Goal: Task Accomplishment & Management: Complete application form

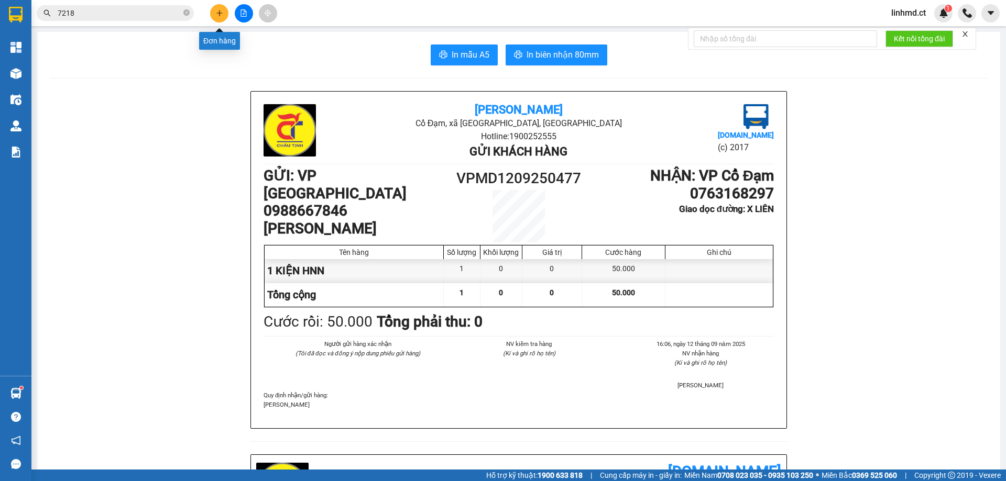
click at [216, 13] on icon "plus" at bounding box center [219, 12] width 7 height 7
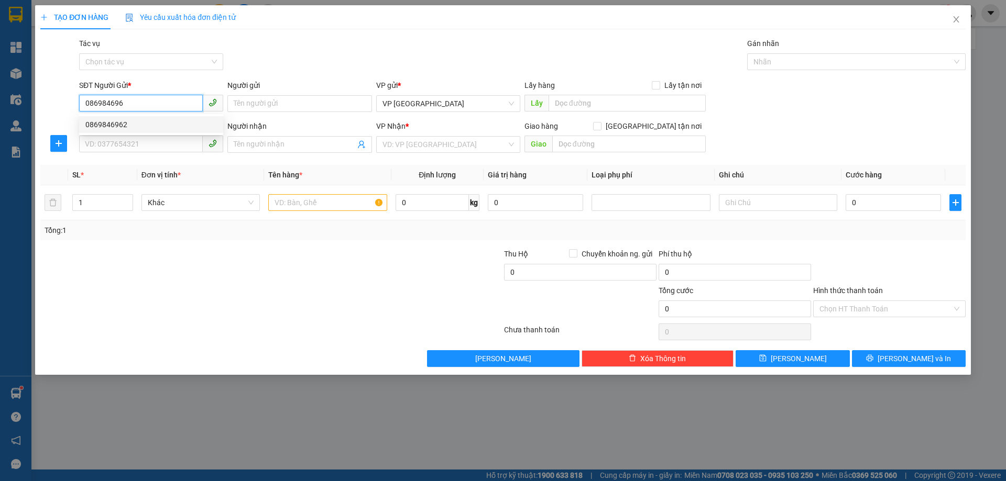
click at [127, 130] on div "0869846962" at bounding box center [151, 124] width 144 height 17
type input "0869846962"
type input "0398828346"
type input "CỔ ĐẠM"
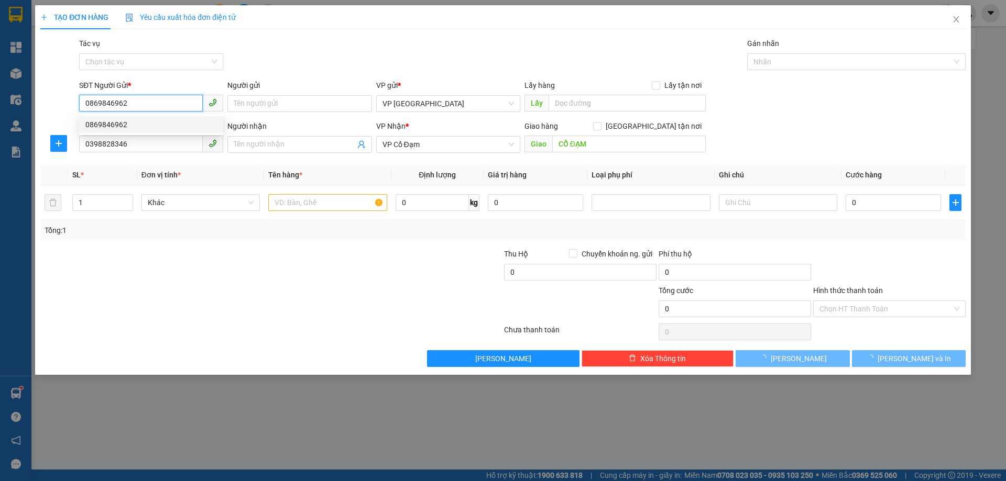
type input "40.000"
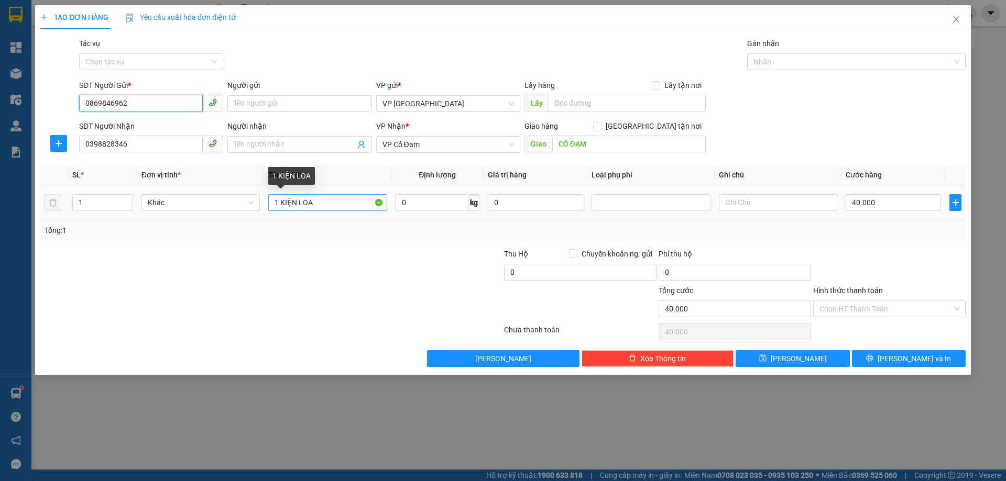
type input "0869846962"
click at [312, 207] on input "1 KIỆN LOA" at bounding box center [327, 202] width 118 height 17
click at [312, 206] on input "1 KIỆN LOA" at bounding box center [327, 202] width 118 height 17
type input "1 CLEAR"
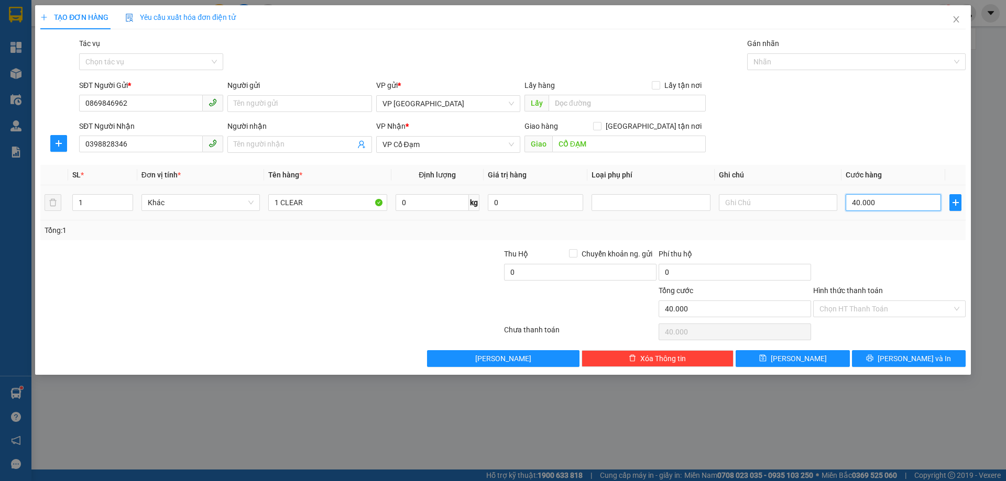
click at [878, 204] on input "40.000" at bounding box center [892, 202] width 95 height 17
type input "3"
type input "30"
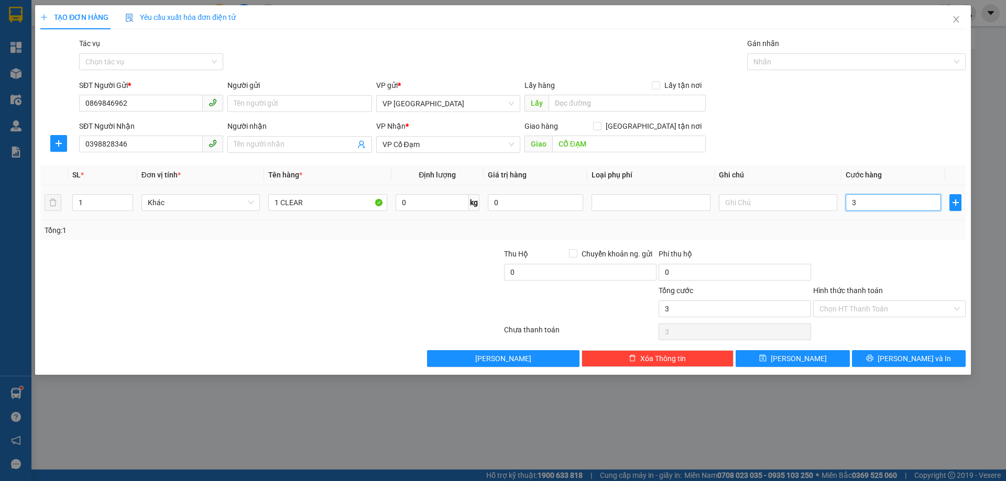
type input "30"
type input "30.000"
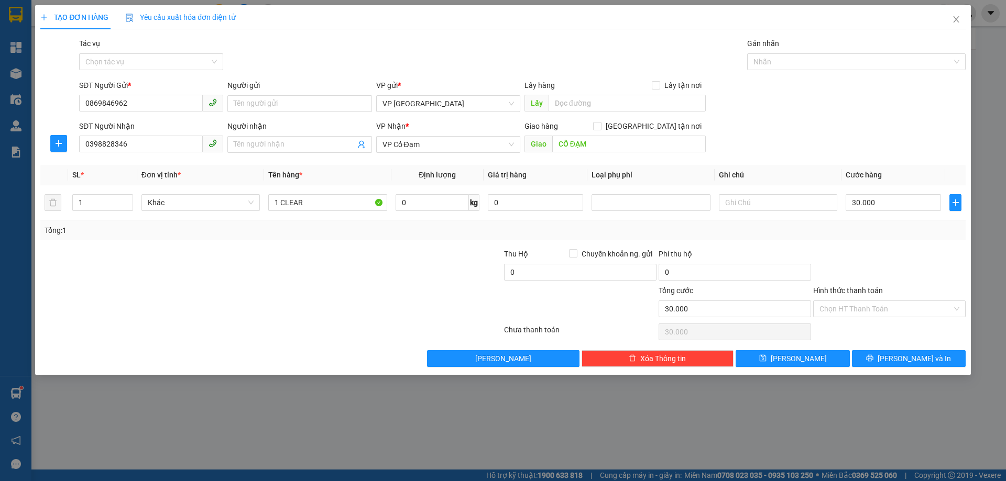
click at [840, 240] on div "Tổng: 1" at bounding box center [502, 231] width 925 height 20
click at [854, 301] on input "Hình thức thanh toán" at bounding box center [885, 309] width 133 height 16
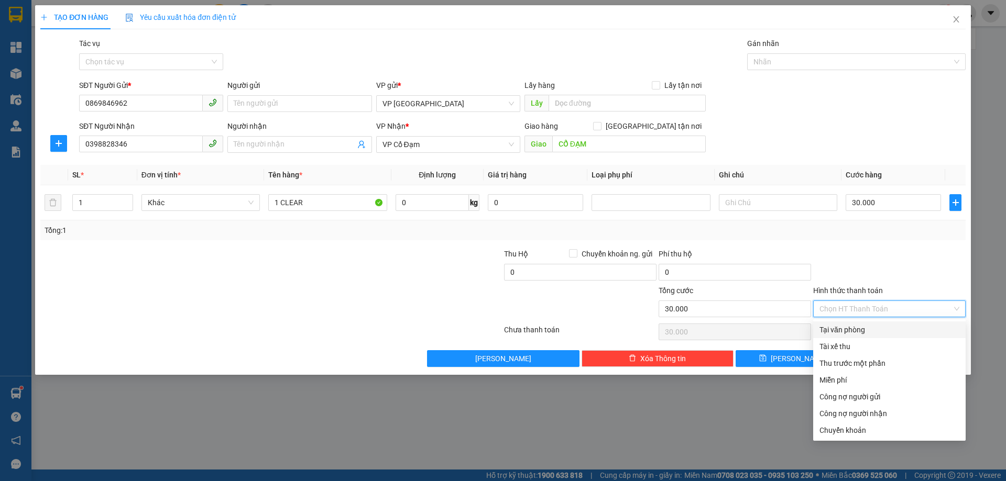
click at [850, 330] on div "Tại văn phòng" at bounding box center [889, 330] width 140 height 12
type input "0"
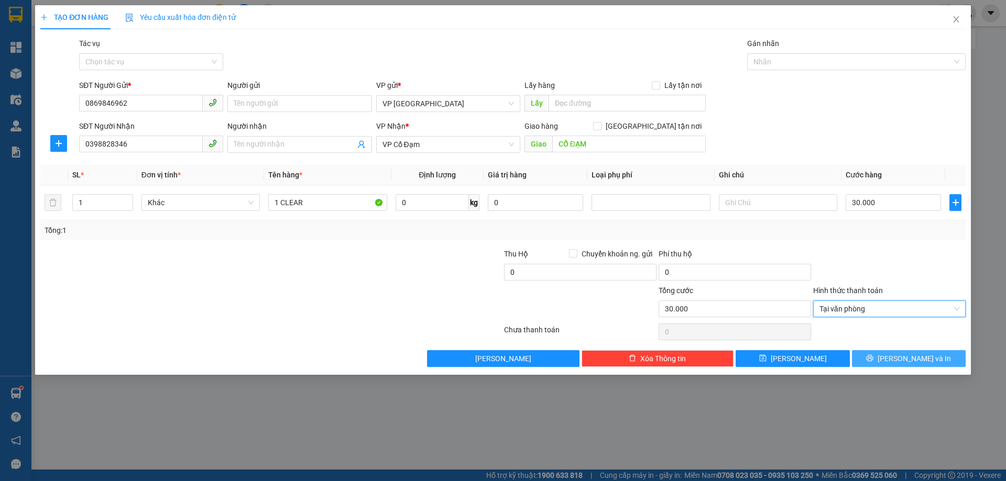
click at [873, 357] on icon "printer" at bounding box center [869, 358] width 7 height 7
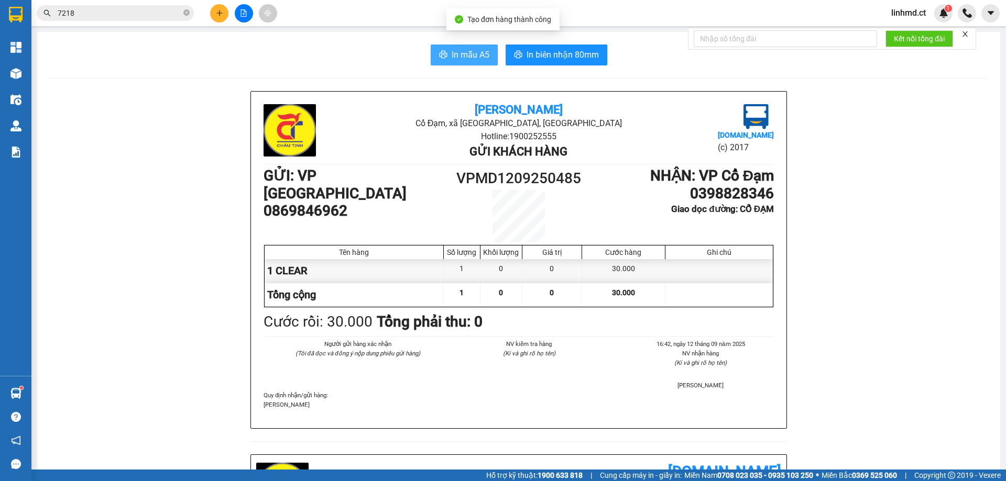
click at [463, 49] on span "In mẫu A5" at bounding box center [471, 54] width 38 height 13
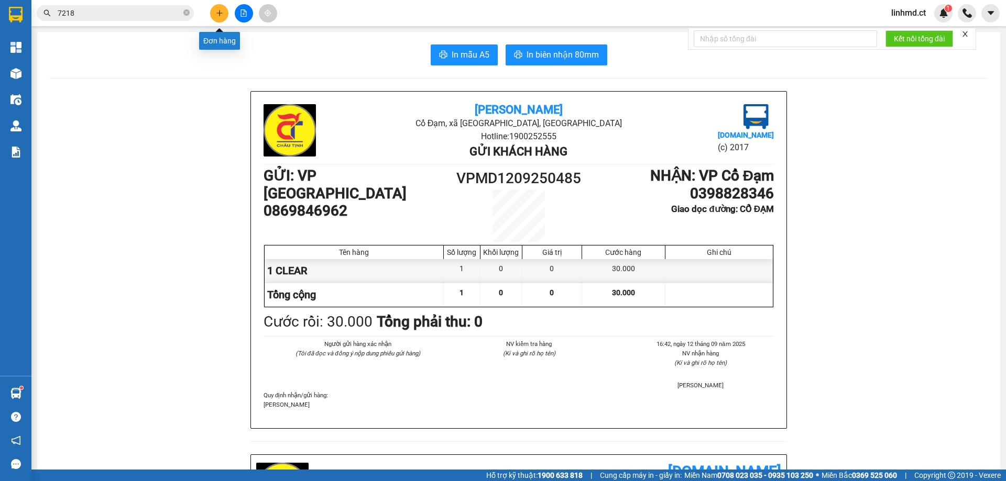
click at [213, 12] on button at bounding box center [219, 13] width 18 height 18
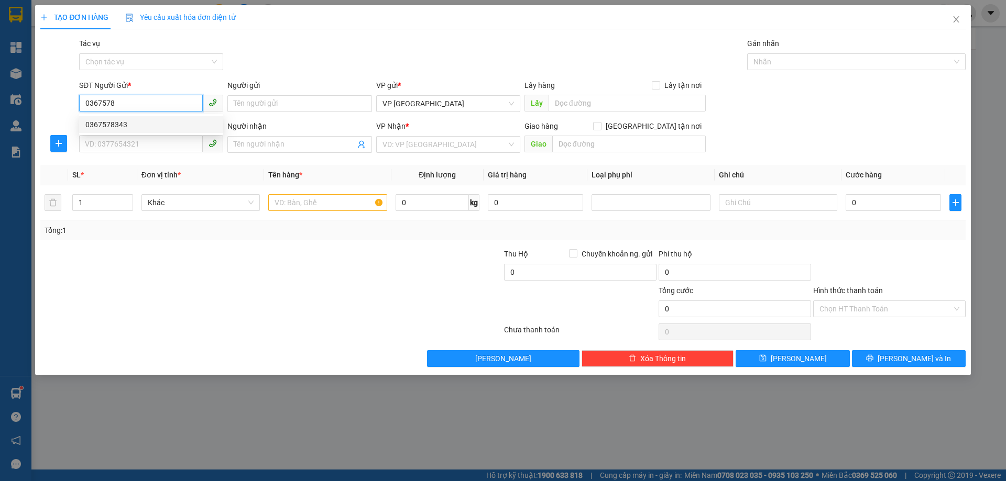
click at [150, 123] on div "0367578343" at bounding box center [150, 125] width 131 height 12
type input "0367578343"
type input "0857273456"
type input "HỒNG LĨNH"
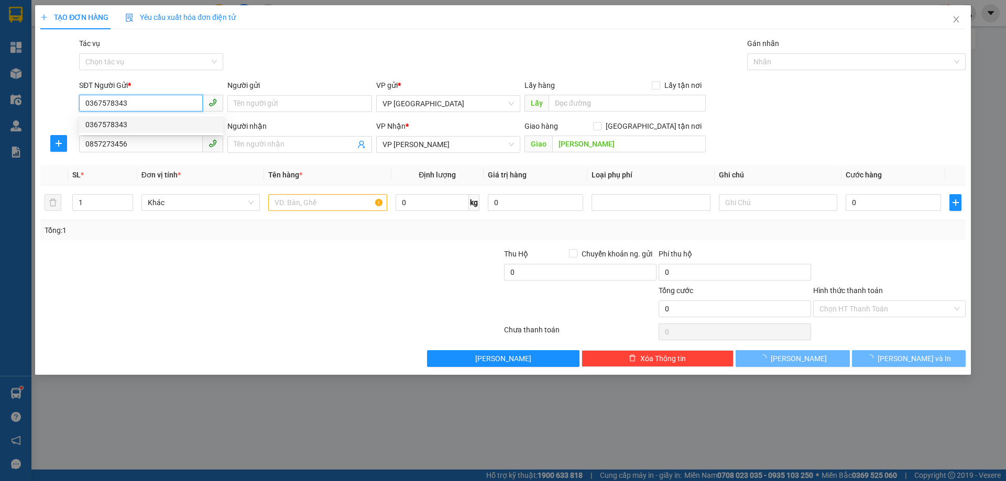
type input "40.000"
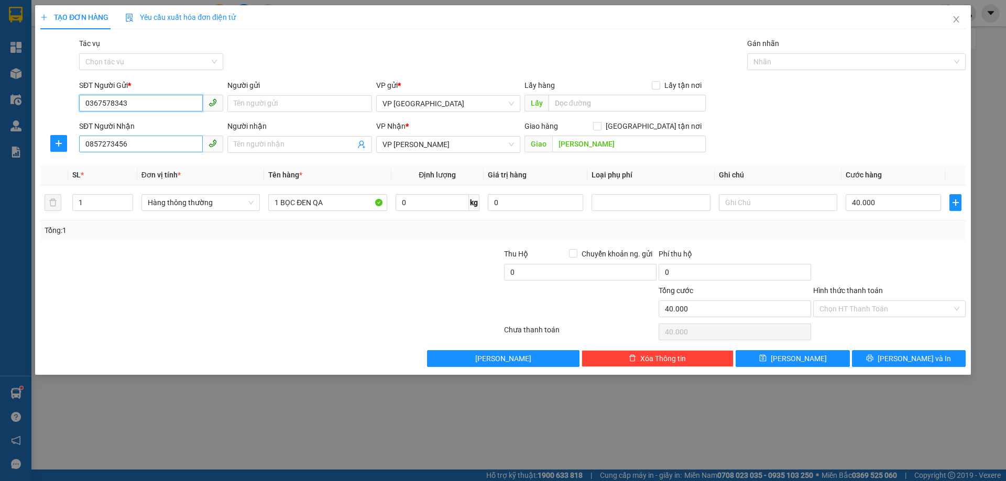
type input "0367578343"
click at [128, 143] on input "0857273456" at bounding box center [141, 144] width 124 height 17
drag, startPoint x: 128, startPoint y: 143, endPoint x: 457, endPoint y: 135, distance: 329.6
click at [132, 144] on input "0857273456" at bounding box center [141, 144] width 124 height 17
click at [166, 171] on div "0984999003 - A THIỆN" at bounding box center [150, 166] width 131 height 12
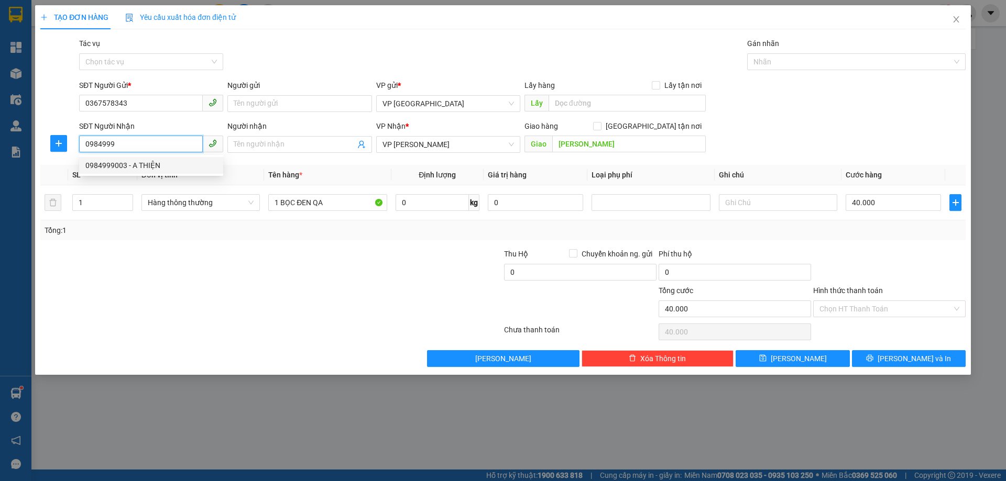
type input "0984999003"
type input "A THIỆN"
type input "XUÂN THÀNH"
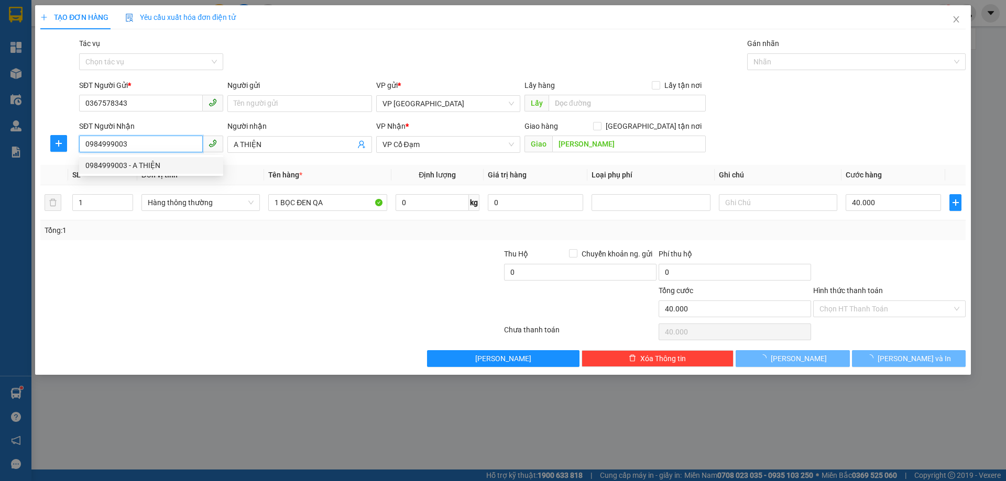
type input "50.000"
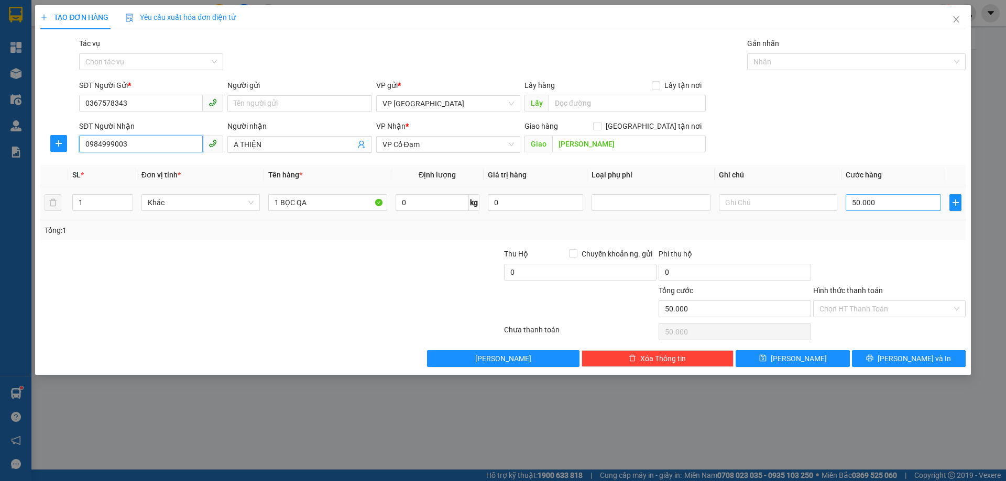
type input "0984999003"
click at [878, 199] on input "50.000" at bounding box center [892, 202] width 95 height 17
type input "0"
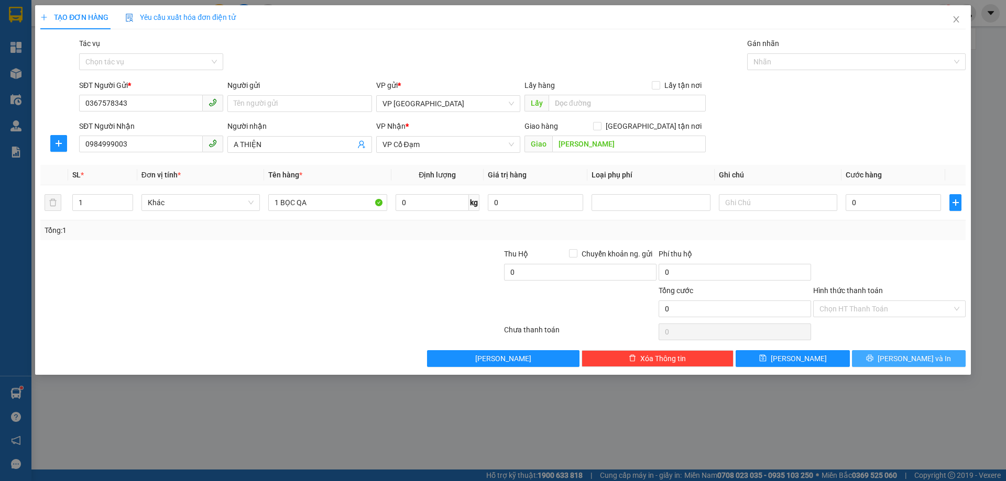
click at [878, 357] on button "Lưu và In" at bounding box center [909, 358] width 114 height 17
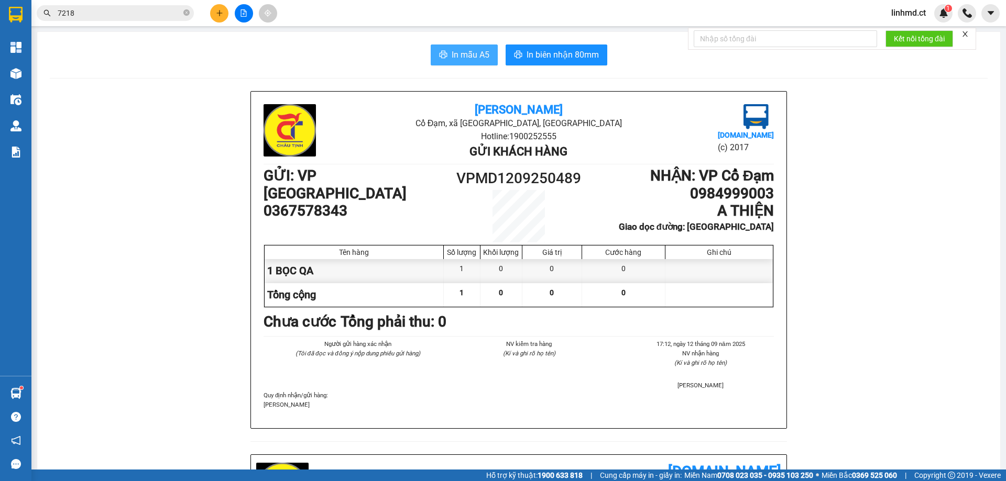
click at [456, 56] on span "In mẫu A5" at bounding box center [471, 54] width 38 height 13
click at [223, 13] on icon "plus" at bounding box center [219, 12] width 7 height 7
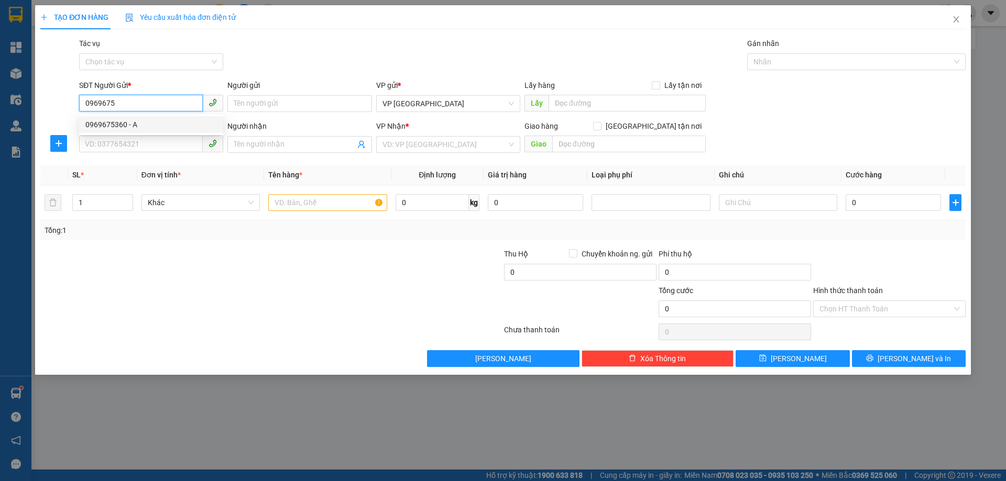
click at [148, 122] on div "0969675360 - A" at bounding box center [150, 125] width 131 height 12
type input "0969675360"
type input "A"
type input "0902089349"
type input "A TRƯỜNG"
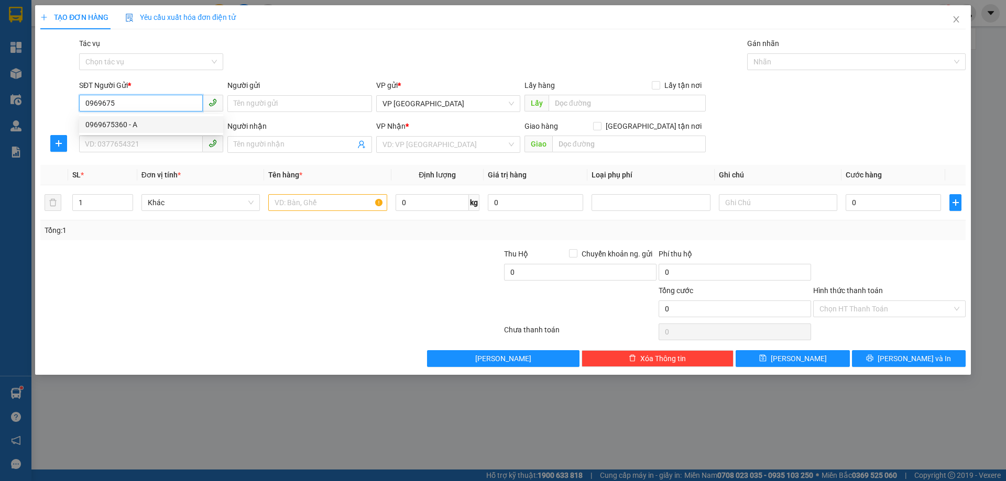
type input "TIÊN ĐIỀN"
type input "270.000"
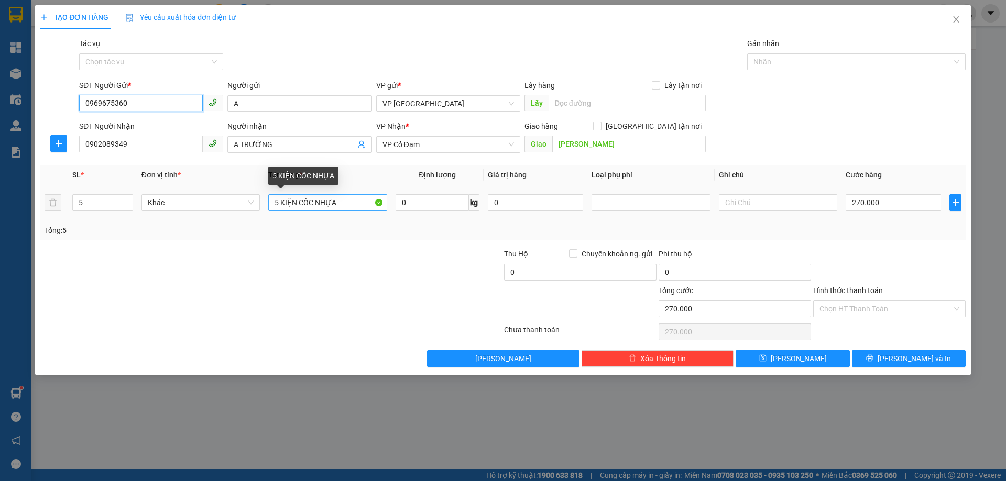
type input "0969675360"
drag, startPoint x: 278, startPoint y: 200, endPoint x: 272, endPoint y: 203, distance: 6.8
click at [272, 203] on input "5 KIỆN CỐC NHỰA" at bounding box center [327, 202] width 118 height 17
type input "9 KIỆN CỐC NHỰA"
drag, startPoint x: 78, startPoint y: 198, endPoint x: 69, endPoint y: 195, distance: 9.3
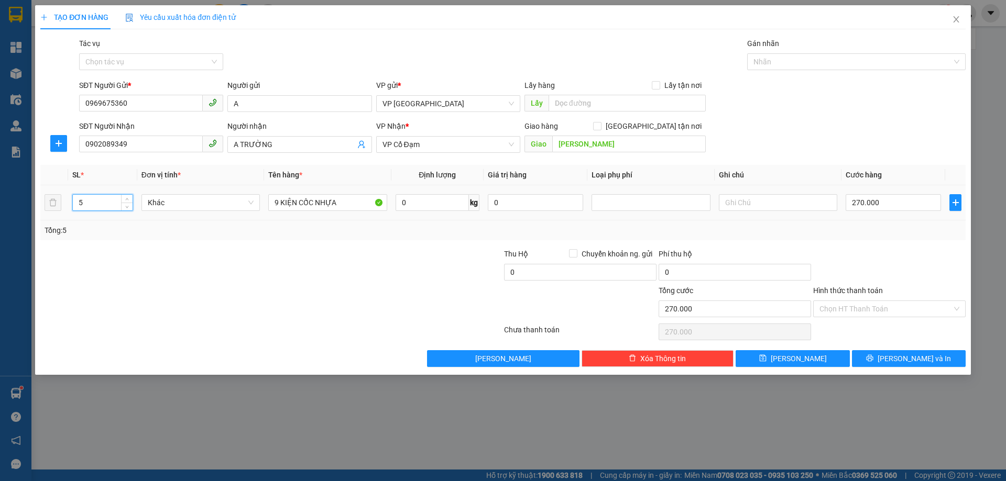
click at [69, 195] on td "5" at bounding box center [102, 202] width 69 height 35
type input "9"
click at [877, 198] on input "270.000" at bounding box center [892, 202] width 95 height 17
type input "0"
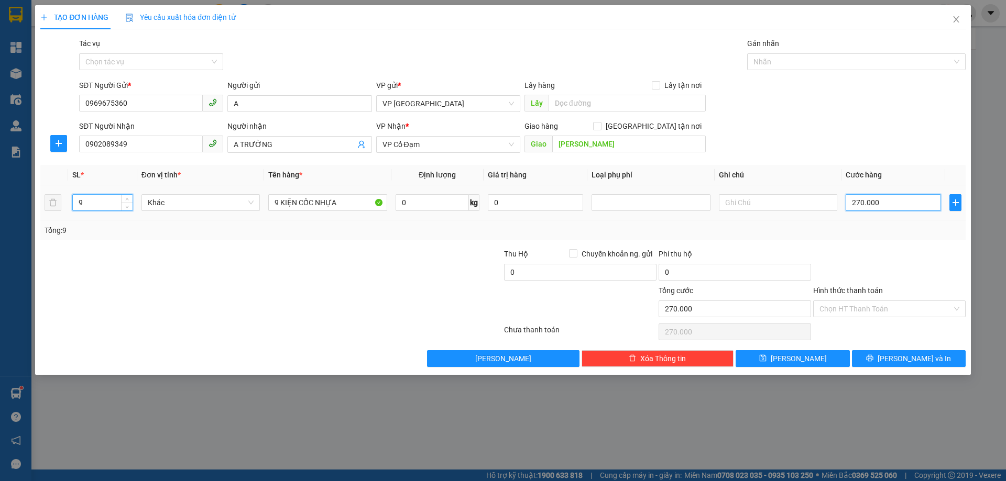
type input "0"
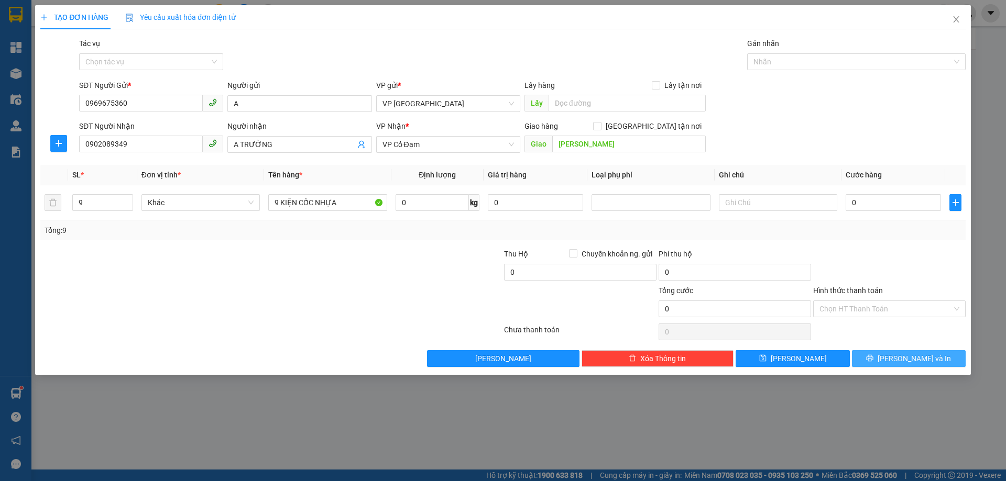
click at [912, 363] on span "Lưu và In" at bounding box center [913, 359] width 73 height 12
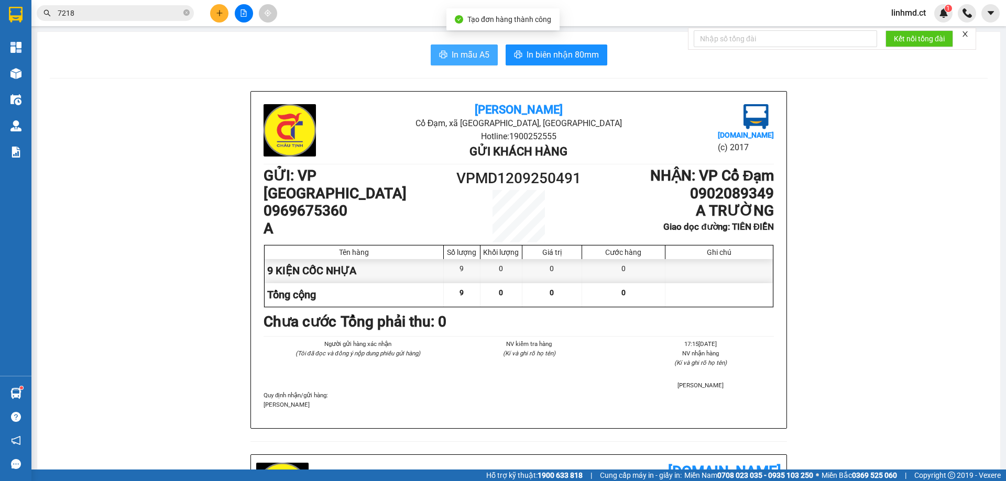
click at [476, 52] on span "In mẫu A5" at bounding box center [471, 54] width 38 height 13
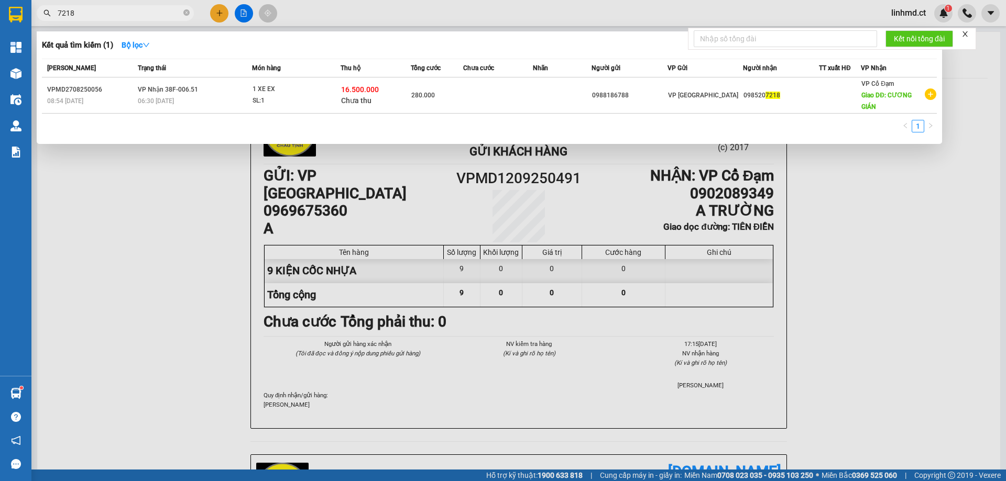
click at [155, 17] on input "7218" at bounding box center [120, 13] width 124 height 12
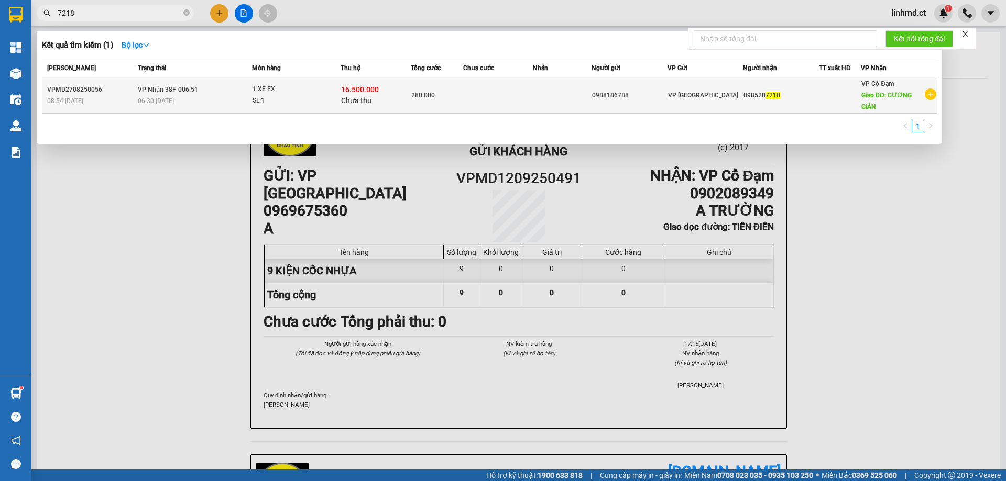
click at [441, 84] on td "280.000" at bounding box center [437, 96] width 52 height 36
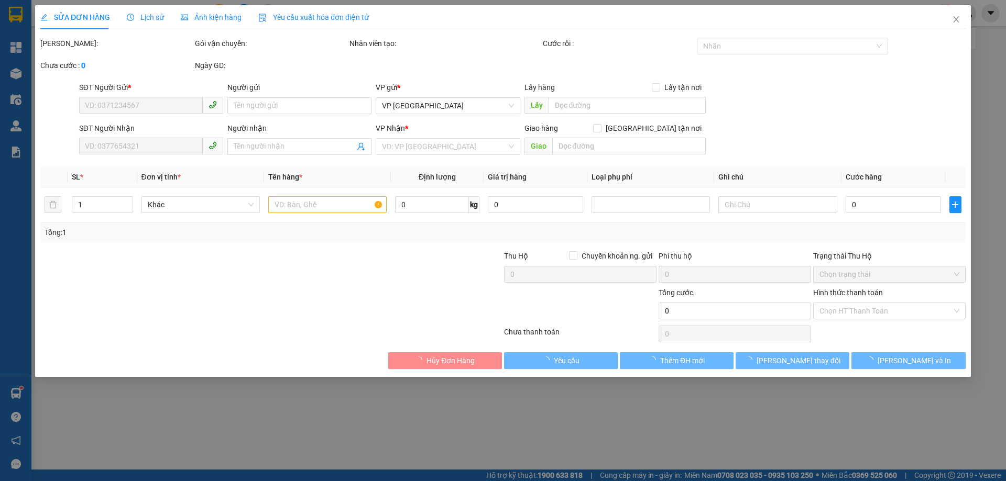
type input "0988186788"
type input "0985207218"
type input "CƯƠNG GIÁN"
type input "280.000"
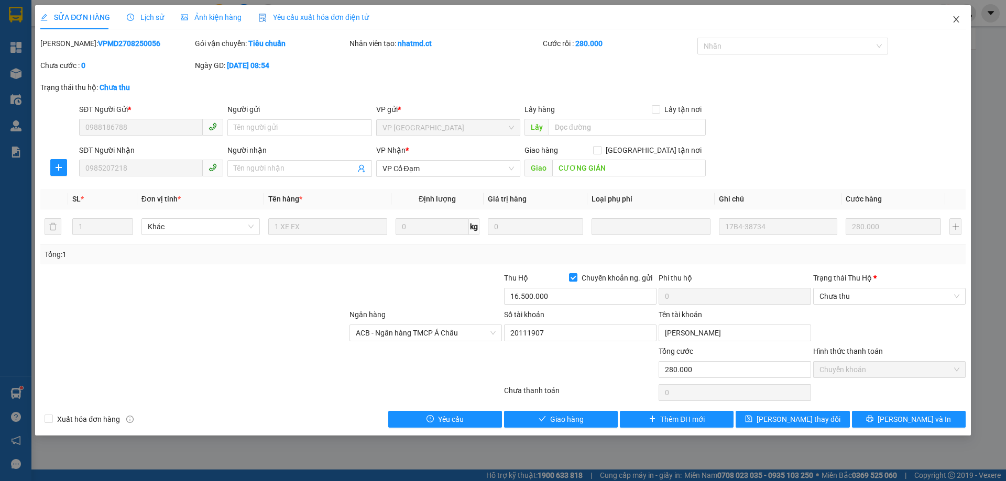
click at [954, 21] on icon "close" at bounding box center [956, 19] width 8 height 8
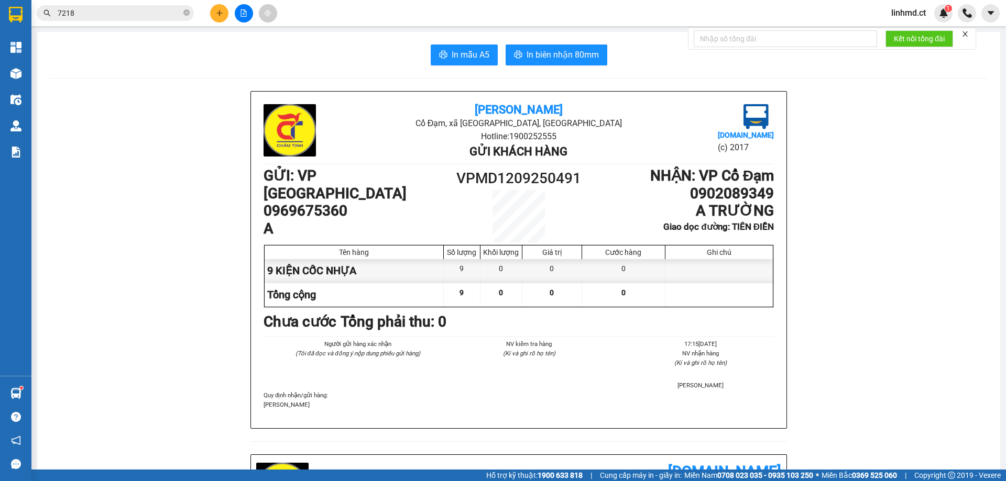
click at [219, 15] on icon "plus" at bounding box center [219, 13] width 1 height 6
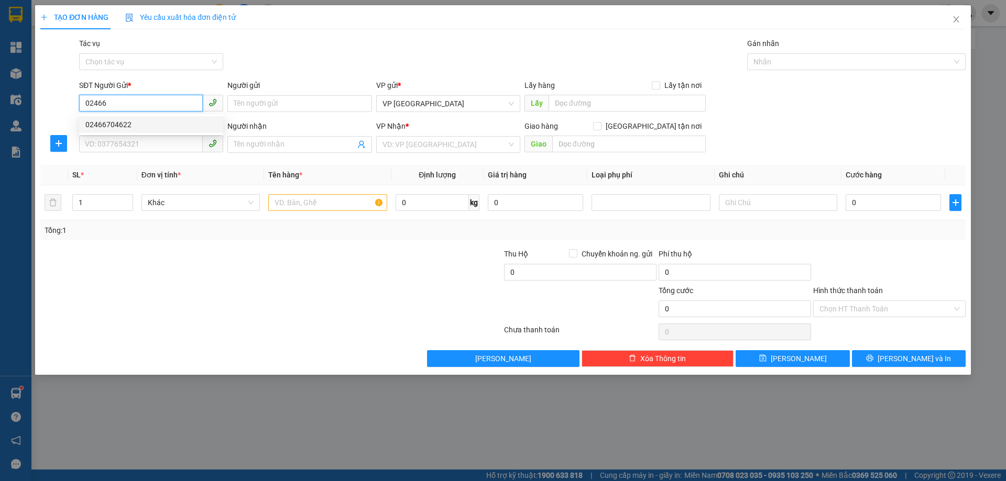
click at [127, 123] on div "02466704622" at bounding box center [150, 125] width 131 height 12
type input "02466704622"
type input "0982201078"
type input "A"
type input "C ĐẠM"
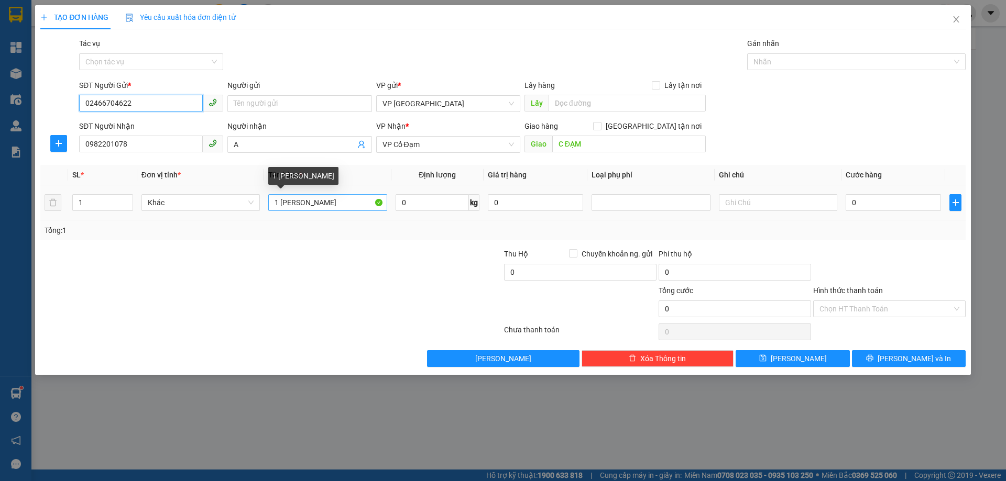
type input "02466704622"
drag, startPoint x: 311, startPoint y: 201, endPoint x: 262, endPoint y: 190, distance: 49.4
click at [271, 201] on input "1 KIEN SƠN" at bounding box center [327, 202] width 118 height 17
type input "2"
type input "1 THÙNG SƠN+2 LON"
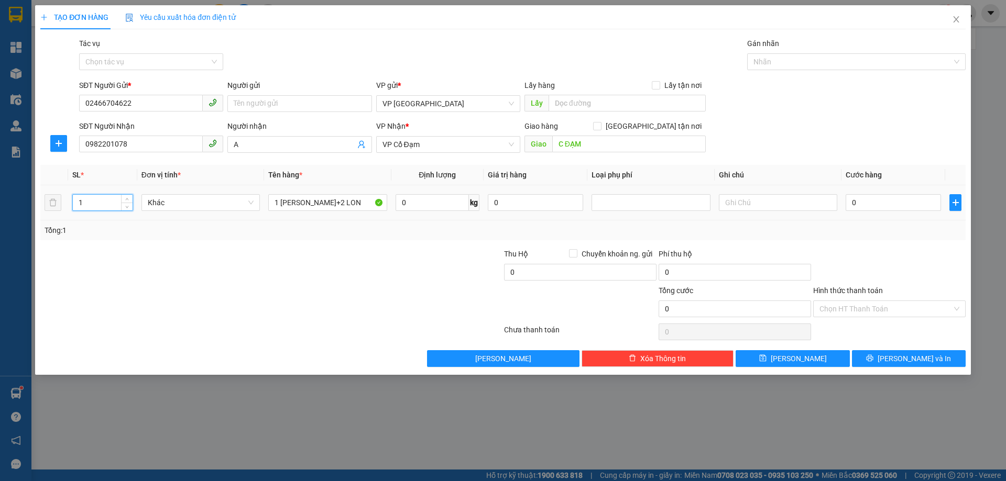
drag, startPoint x: 84, startPoint y: 206, endPoint x: 66, endPoint y: 206, distance: 18.3
click at [66, 206] on tr "1 Khác 1 THÙNG SƠN+2 LON 0 kg 0 0" at bounding box center [502, 202] width 925 height 35
type input "2"
click at [326, 203] on input "1 THÙNG SƠN+2 LON" at bounding box center [327, 202] width 118 height 17
type input "1 THÙNG SƠN+ 1 KIỆN(2 LON)"
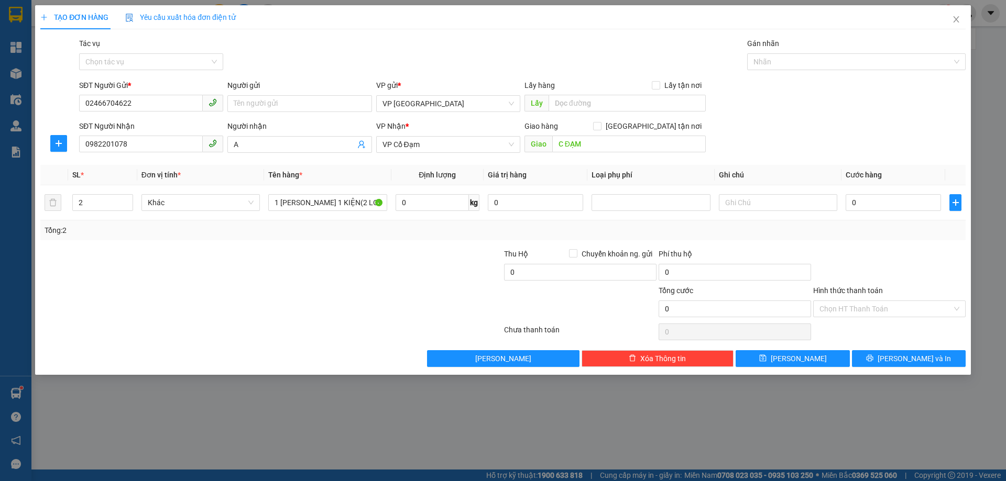
click at [892, 247] on div "Transit Pickup Surcharge Ids Transit Deliver Surcharge Ids Transit Deliver Surc…" at bounding box center [502, 202] width 925 height 329
click at [873, 357] on icon "printer" at bounding box center [869, 358] width 7 height 7
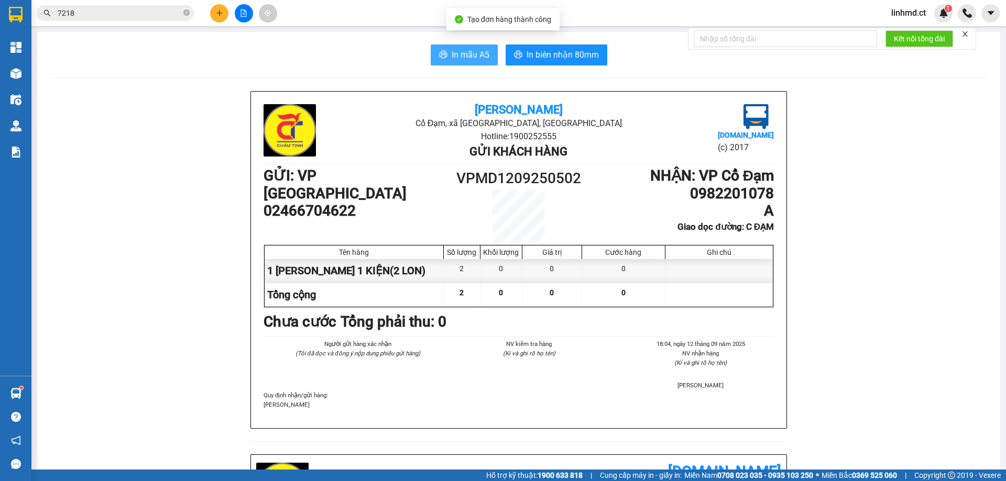
click at [481, 54] on span "In mẫu A5" at bounding box center [471, 54] width 38 height 13
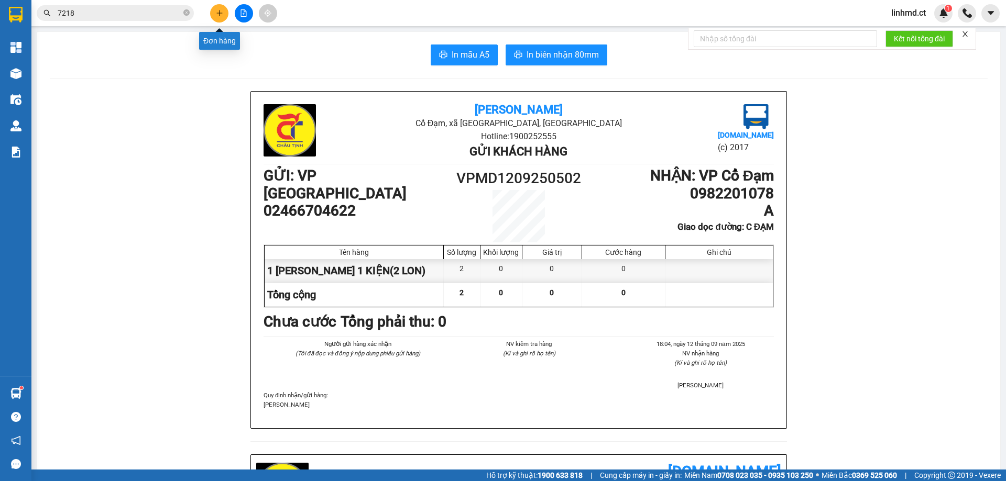
click at [219, 15] on icon "plus" at bounding box center [219, 12] width 7 height 7
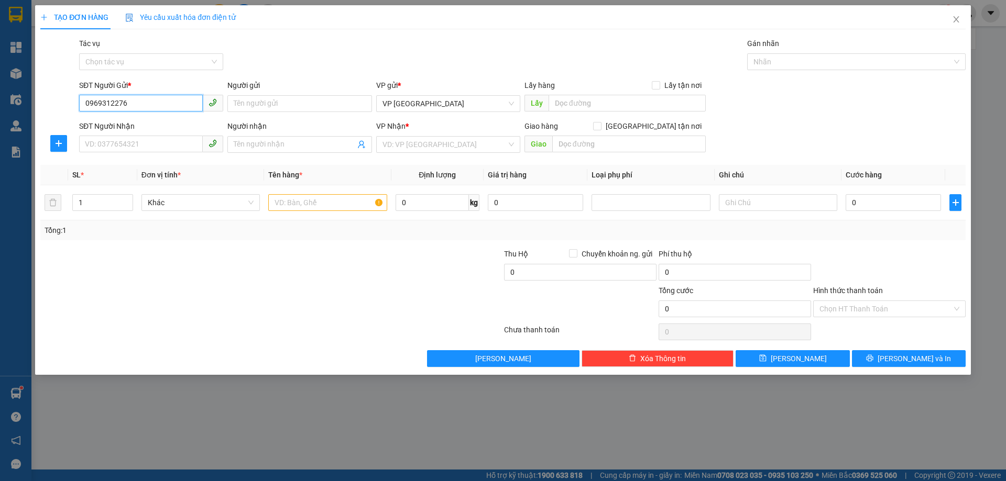
type input "0969312276"
click at [92, 141] on input "SĐT Người Nhận" at bounding box center [141, 144] width 124 height 17
type input "0968562819"
click at [450, 146] on input "search" at bounding box center [444, 145] width 124 height 16
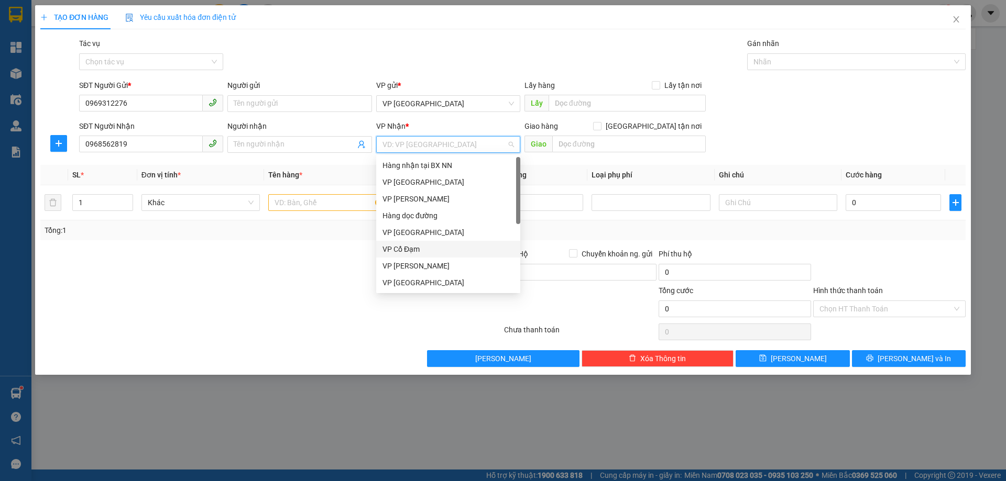
click at [432, 253] on div "VP Cổ Đạm" at bounding box center [447, 250] width 131 height 12
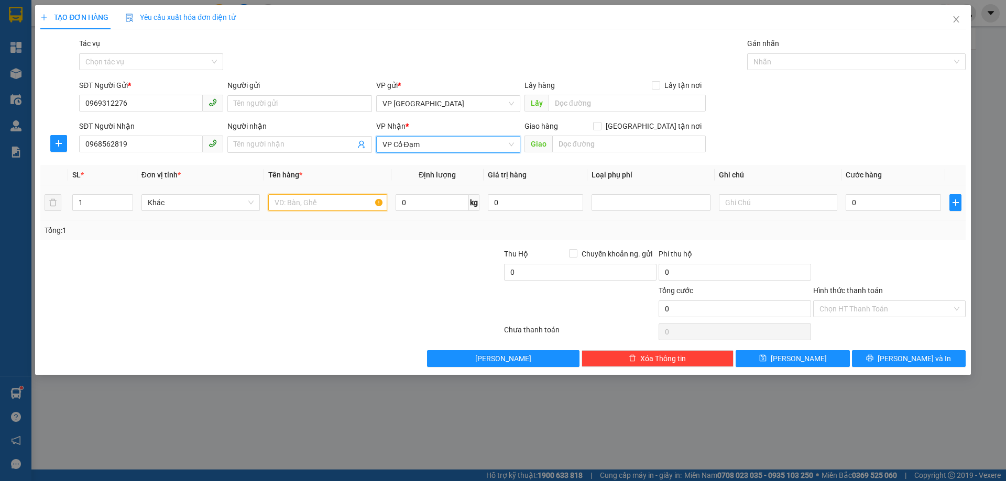
click at [331, 198] on input "text" at bounding box center [327, 202] width 118 height 17
type input "1 BỌC ĐEN QUYỂN SỔ"
click at [877, 228] on div "Tổng: 1" at bounding box center [503, 231] width 917 height 12
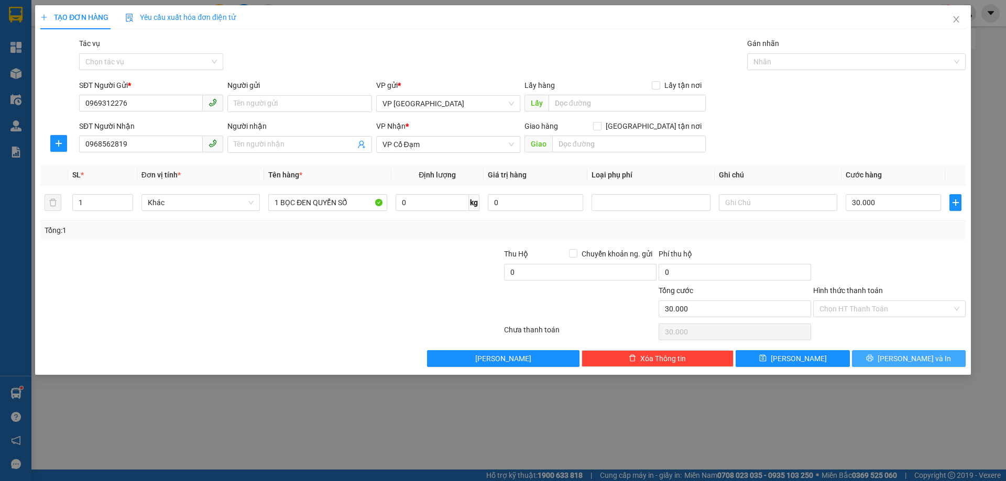
click at [899, 360] on button "Lưu và In" at bounding box center [909, 358] width 114 height 17
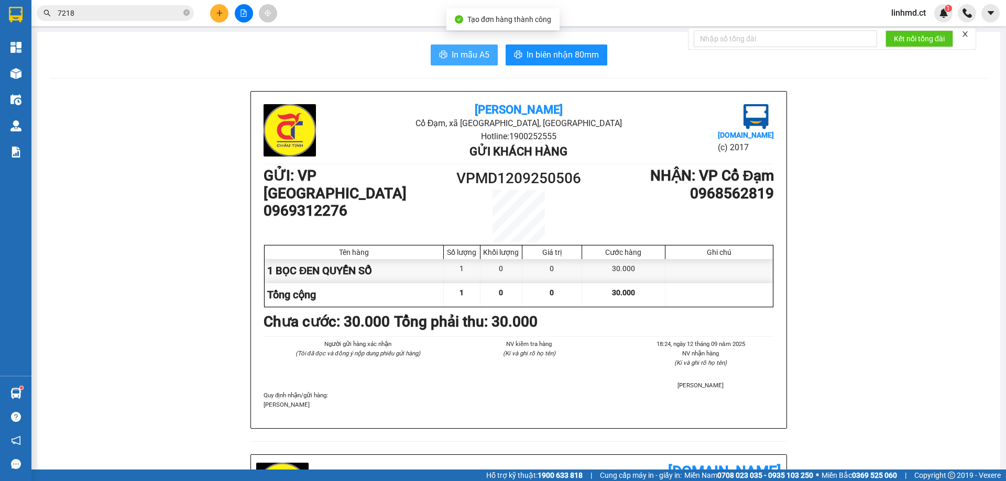
click at [464, 57] on span "In mẫu A5" at bounding box center [471, 54] width 38 height 13
click at [221, 17] on button at bounding box center [219, 13] width 18 height 18
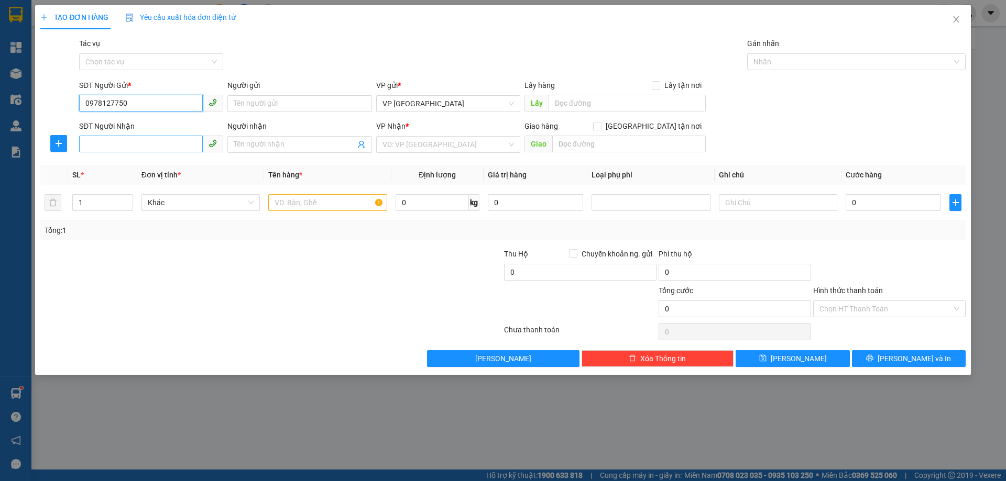
type input "0978127750"
click at [149, 138] on input "SĐT Người Nhận" at bounding box center [141, 144] width 124 height 17
type input "0336286677"
click at [465, 142] on input "search" at bounding box center [444, 145] width 124 height 16
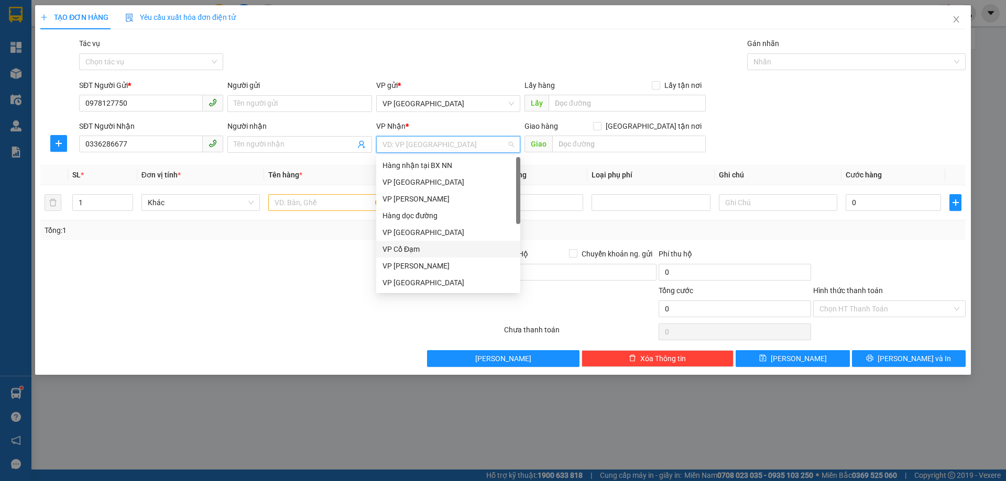
click at [454, 246] on div "VP Cổ Đạm" at bounding box center [447, 250] width 131 height 12
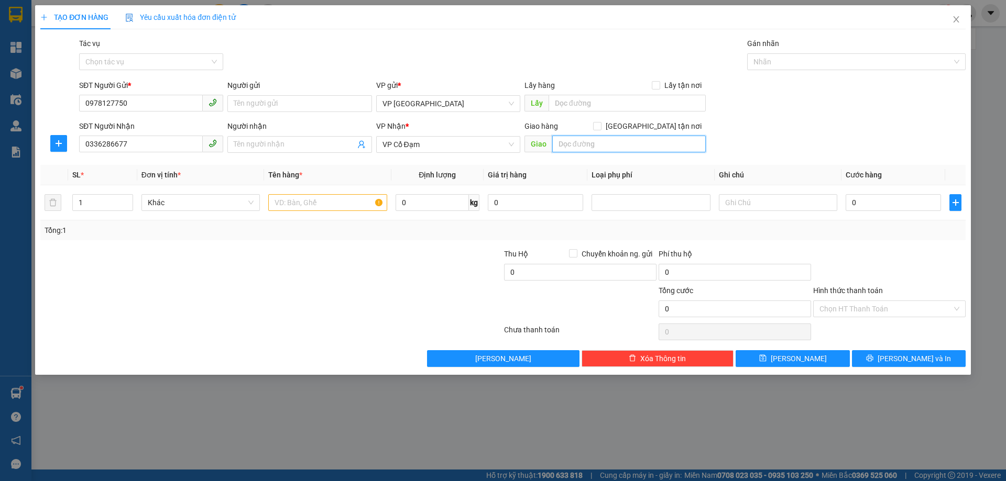
click at [571, 149] on input "text" at bounding box center [628, 144] width 153 height 17
type input "XUÂN SONG"
click at [316, 201] on input "text" at bounding box center [327, 202] width 118 height 17
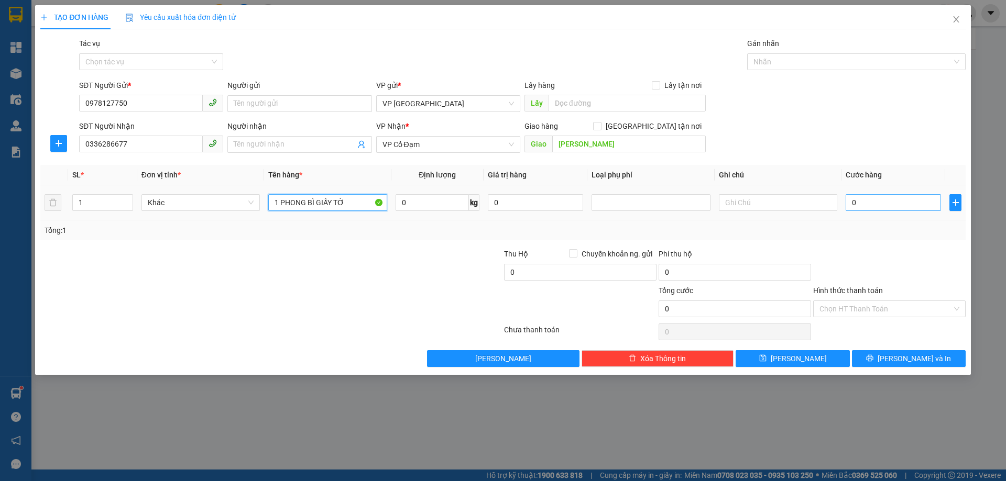
type input "1 PHONG BÌ GIẤY TỜ"
click at [870, 206] on input "0" at bounding box center [892, 202] width 95 height 17
click at [829, 254] on div at bounding box center [889, 266] width 155 height 37
click at [899, 356] on span "Lưu và In" at bounding box center [913, 359] width 73 height 12
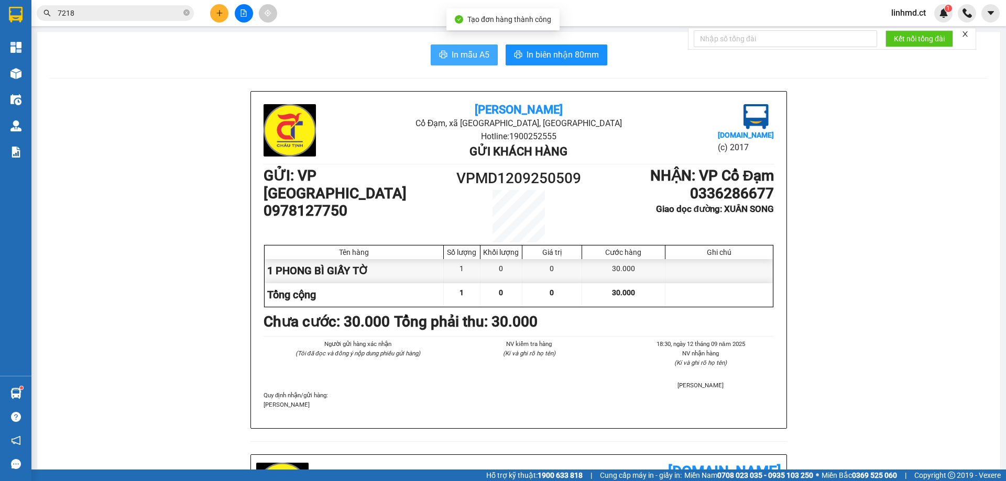
click at [465, 53] on span "In mẫu A5" at bounding box center [471, 54] width 38 height 13
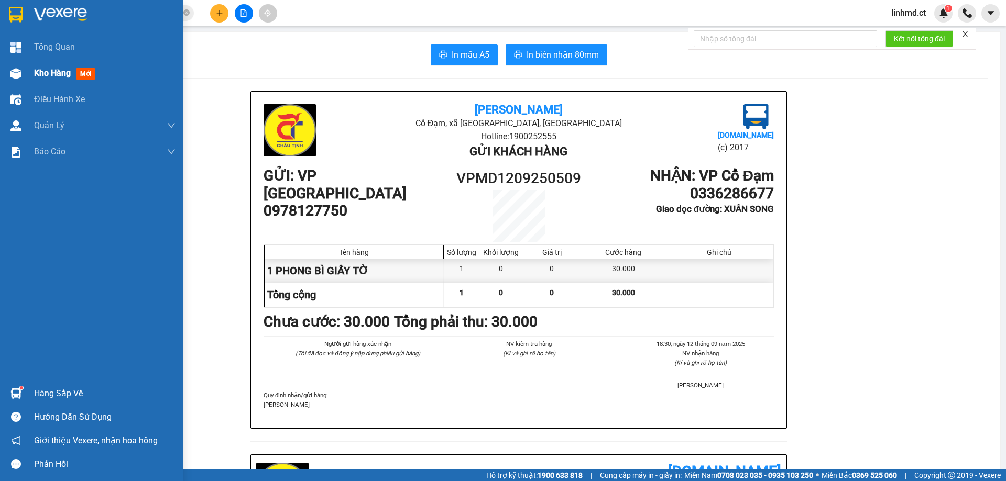
click at [30, 74] on div "Kho hàng mới" at bounding box center [91, 73] width 183 height 26
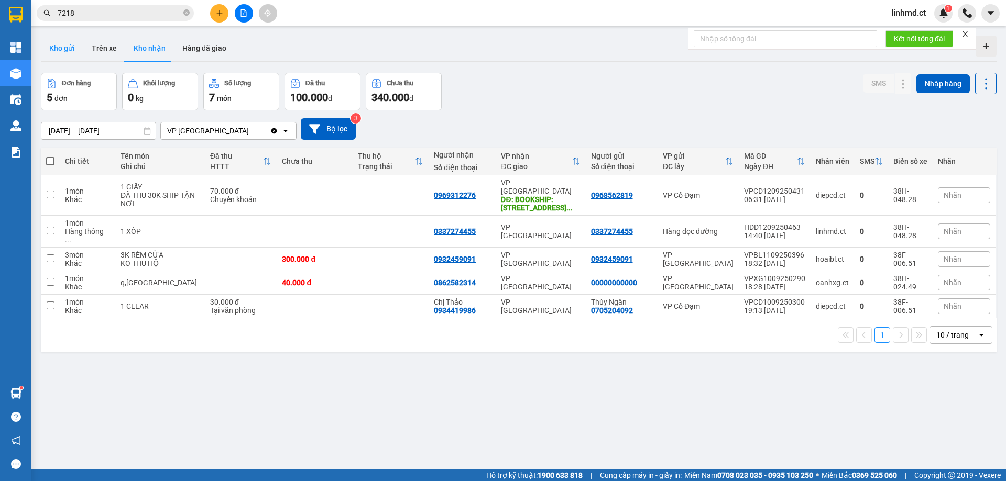
click at [63, 43] on button "Kho gửi" at bounding box center [62, 48] width 42 height 25
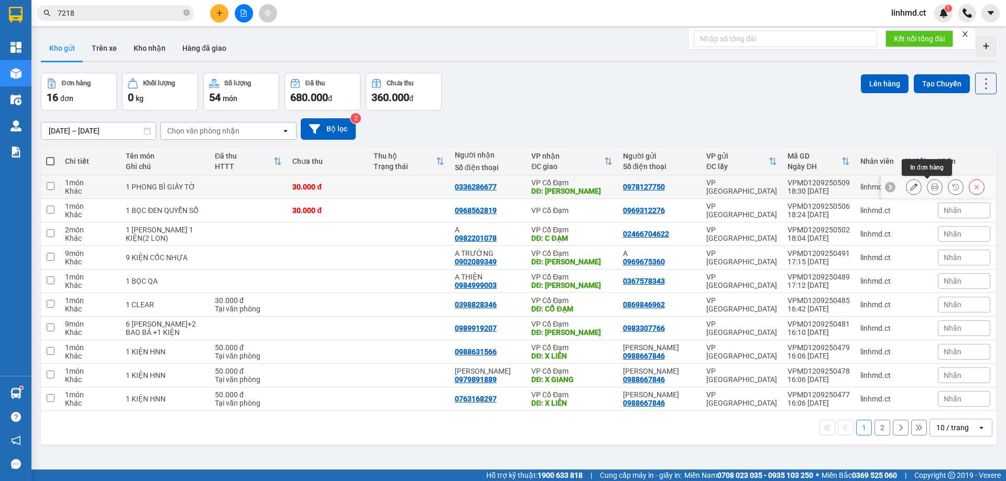
click at [931, 186] on icon at bounding box center [934, 186] width 7 height 7
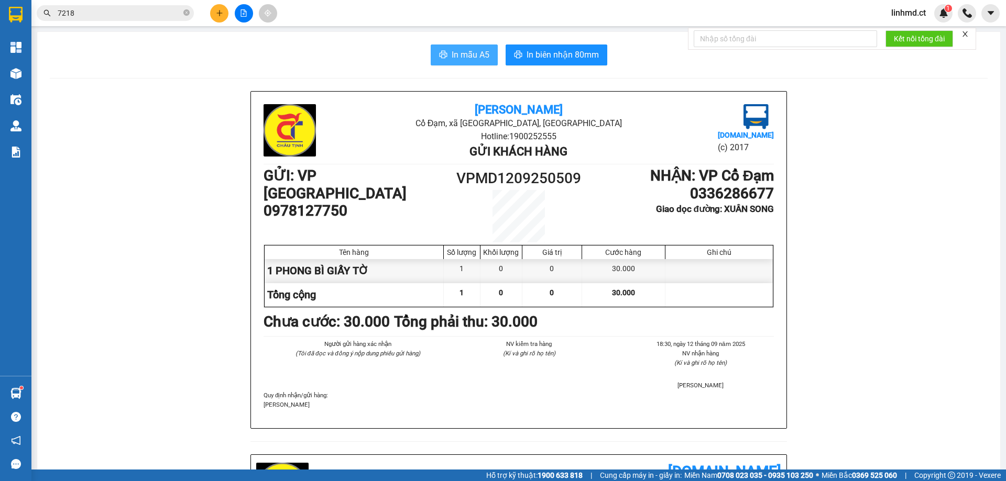
click at [464, 56] on span "In mẫu A5" at bounding box center [471, 54] width 38 height 13
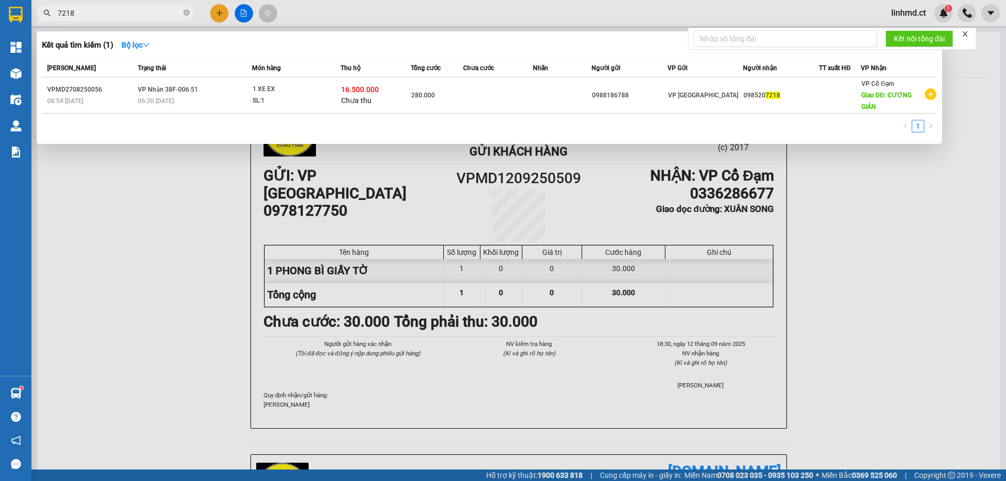
click at [160, 14] on input "7218" at bounding box center [120, 13] width 124 height 12
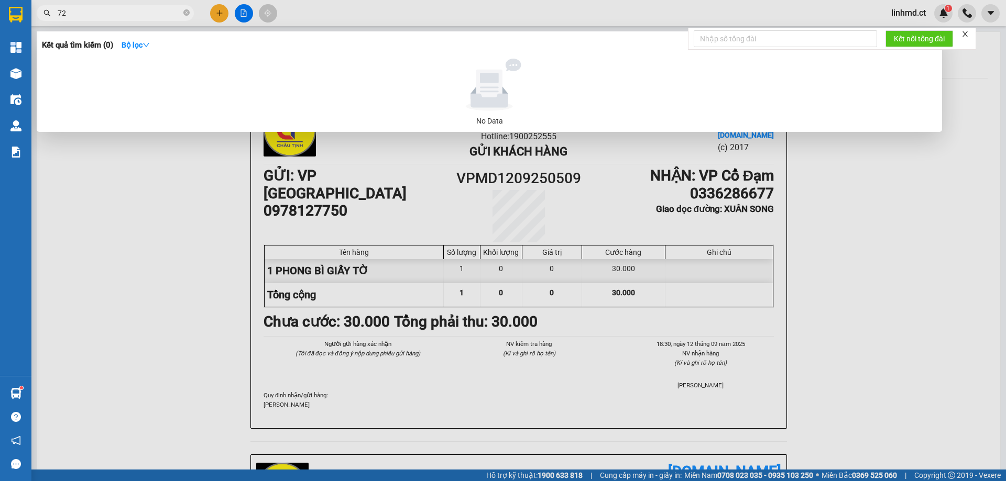
type input "7"
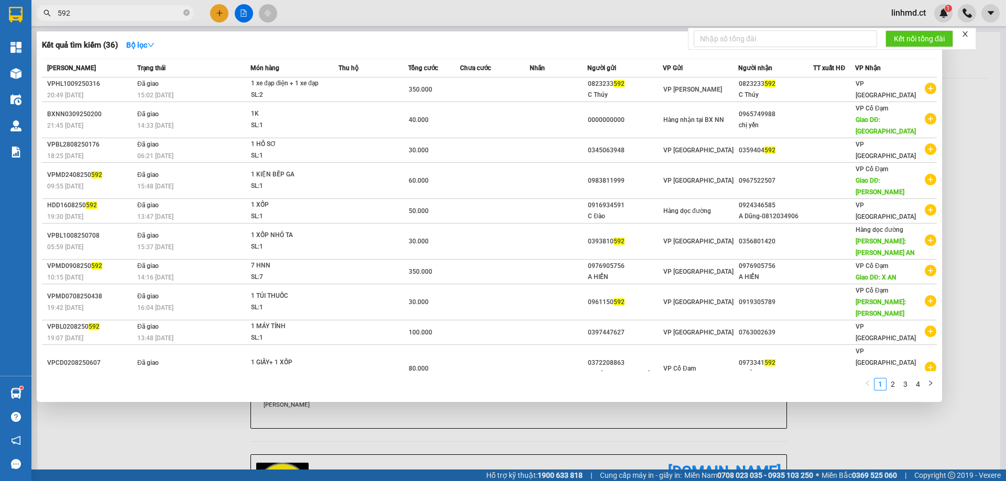
click at [395, 14] on div at bounding box center [503, 240] width 1006 height 481
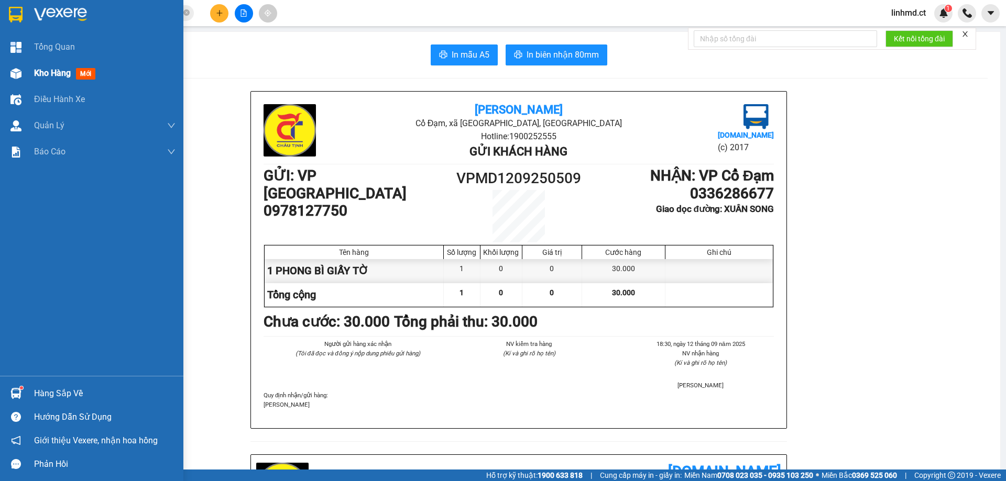
click at [23, 69] on div at bounding box center [16, 73] width 18 height 18
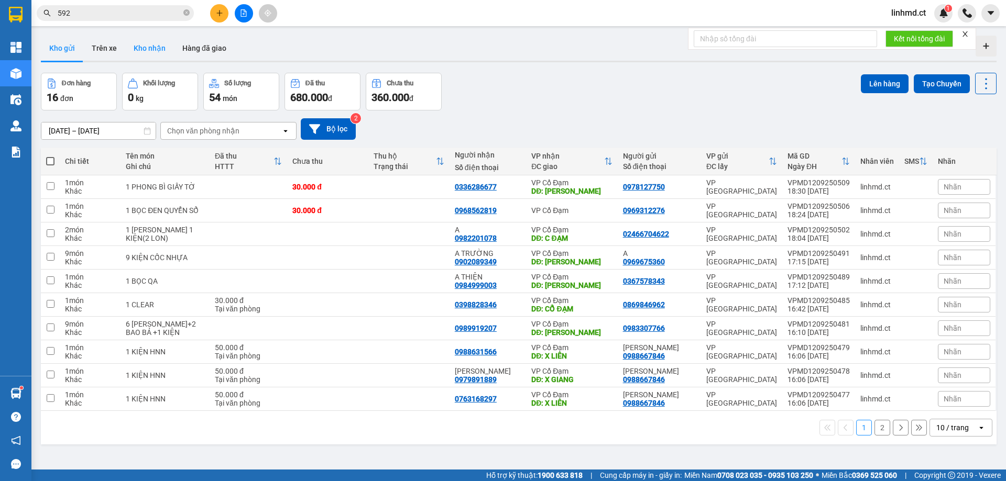
click at [149, 54] on button "Kho nhận" at bounding box center [149, 48] width 49 height 25
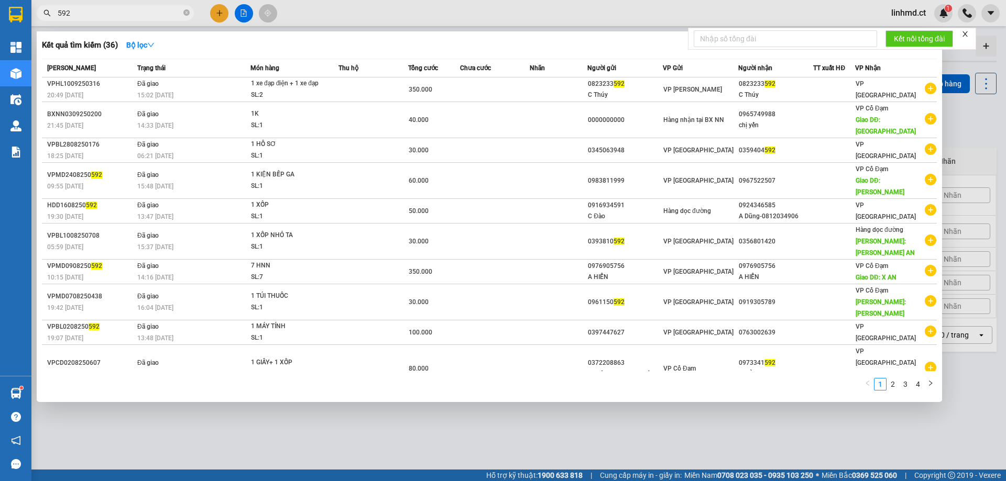
click at [157, 13] on input "592" at bounding box center [120, 13] width 124 height 12
type input "5"
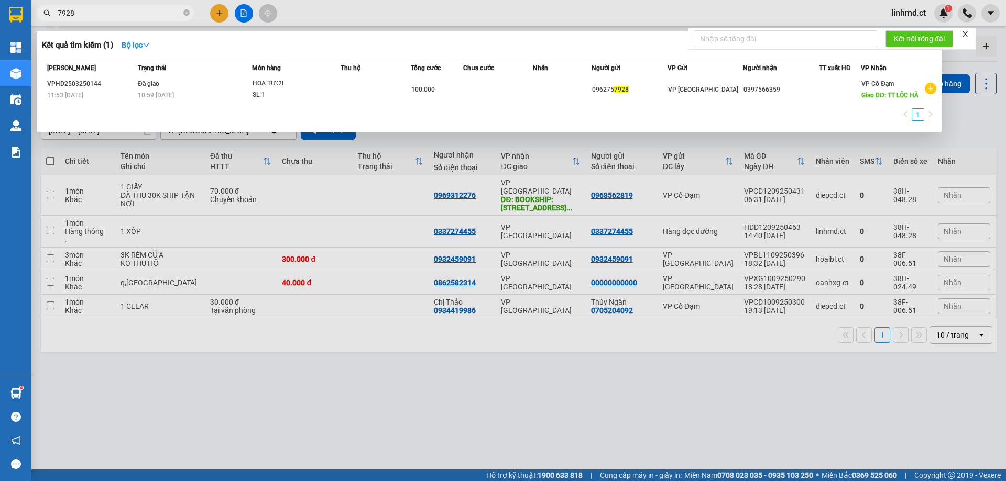
type input "7928"
click at [217, 10] on div at bounding box center [503, 240] width 1006 height 481
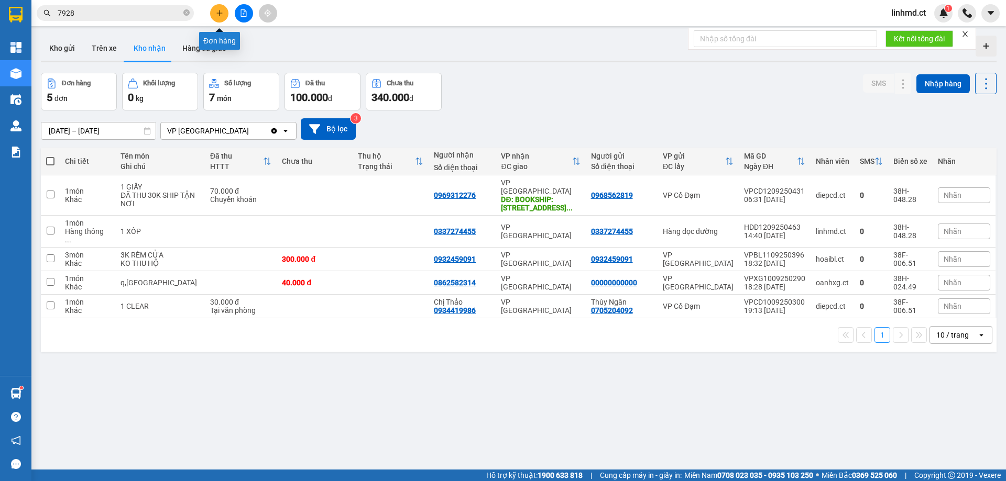
click at [217, 10] on icon "plus" at bounding box center [219, 12] width 7 height 7
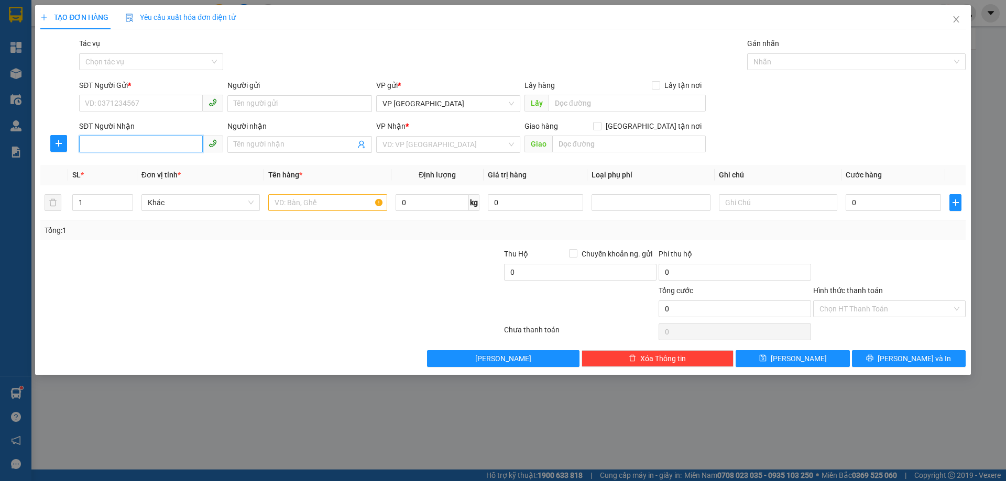
click at [134, 146] on input "SĐT Người Nhận" at bounding box center [141, 144] width 124 height 17
type input "2"
type input "0964037361"
click at [113, 104] on input "SĐT Người Gửi *" at bounding box center [141, 103] width 124 height 17
type input "0395505884"
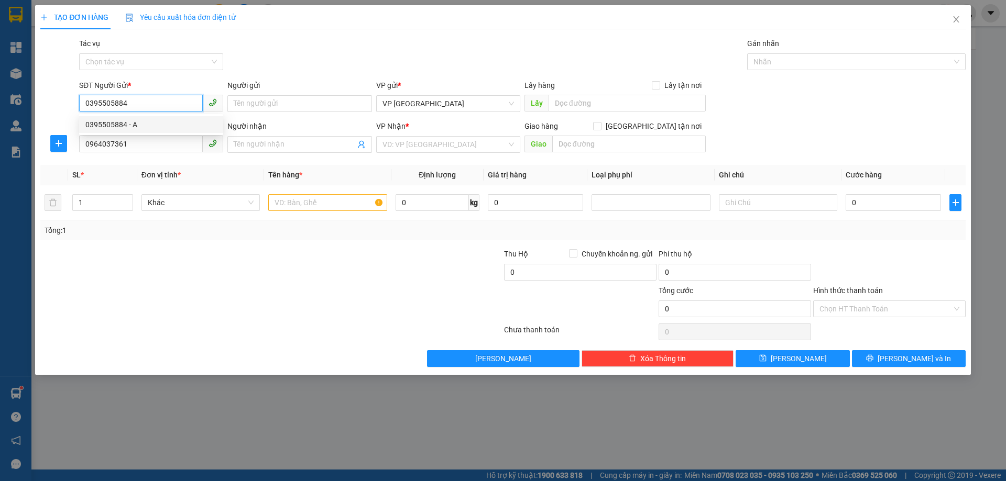
click at [155, 129] on div "0395505884 - A" at bounding box center [150, 125] width 131 height 12
type input "A"
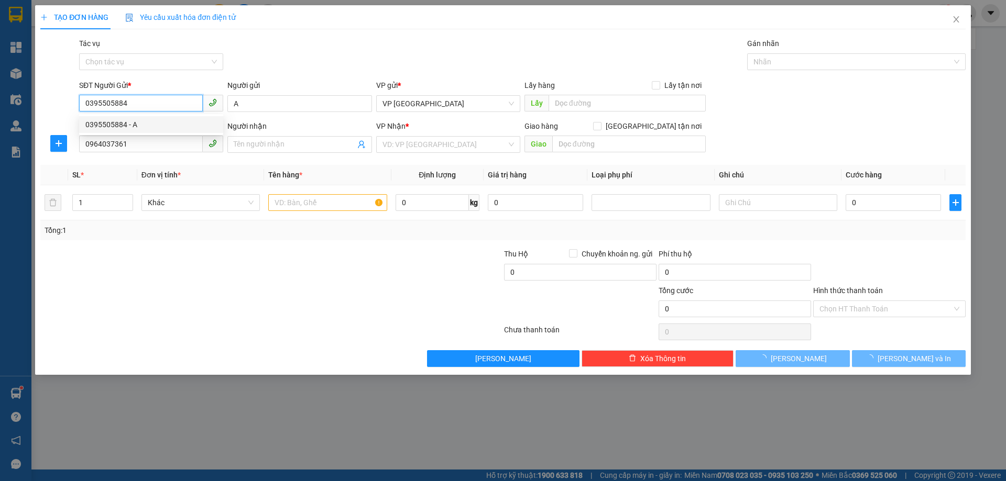
type input "50.000"
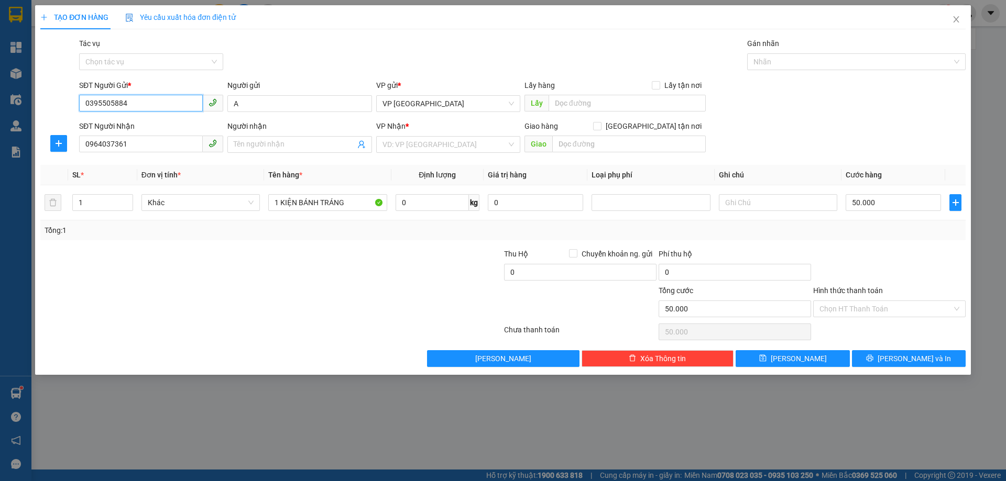
click at [151, 103] on input "0395505884" at bounding box center [141, 103] width 124 height 17
click at [141, 120] on div "0395505884 - A" at bounding box center [150, 125] width 131 height 12
click at [132, 101] on input "0395505884" at bounding box center [141, 103] width 124 height 17
click at [133, 128] on div "0395505884 - A" at bounding box center [150, 125] width 131 height 12
click at [133, 128] on body "Kết quả tìm kiếm ( 1 ) Bộ lọc Mã ĐH Trạng thái Món hàng Thu hộ Tổng cước Chưa c…" at bounding box center [503, 240] width 1006 height 481
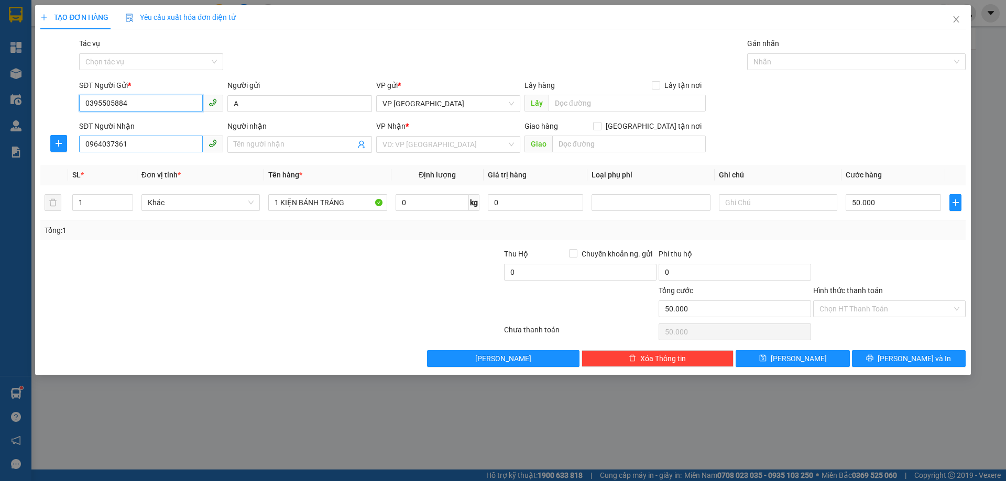
type input "0395505884"
drag, startPoint x: 135, startPoint y: 137, endPoint x: 138, endPoint y: 149, distance: 11.9
click at [138, 149] on input "0964037361" at bounding box center [141, 144] width 124 height 17
click at [226, 172] on th "Đơn vị tính *" at bounding box center [200, 175] width 127 height 20
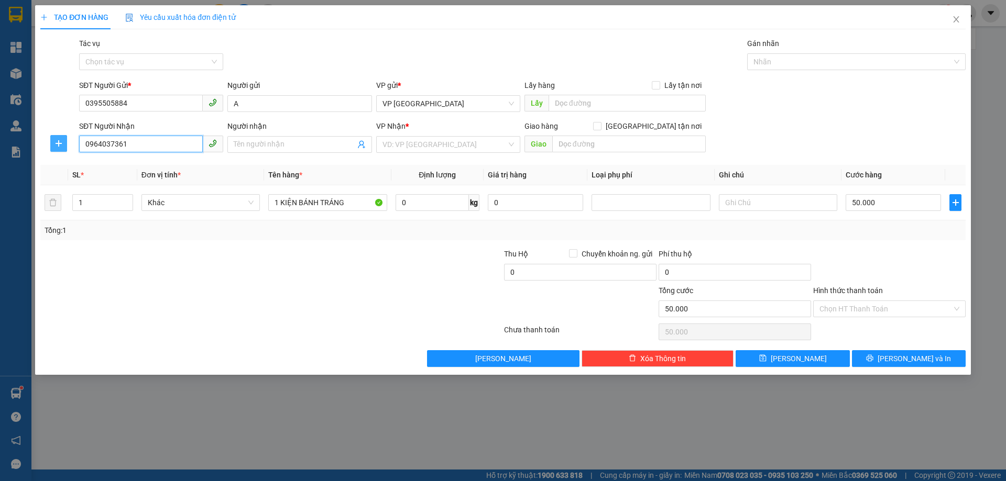
drag, startPoint x: 150, startPoint y: 138, endPoint x: 60, endPoint y: 145, distance: 90.9
click at [73, 149] on div "SĐT Người Nhận 0964037361 0964037361 Người nhận Tên người nhận VP Nhận * VD: VP…" at bounding box center [502, 138] width 927 height 37
click at [127, 124] on div "SĐT Người Nhận" at bounding box center [151, 126] width 144 height 12
click at [127, 136] on input "SĐT Người Nhận" at bounding box center [141, 144] width 124 height 17
click at [130, 103] on input "0395505884" at bounding box center [141, 103] width 124 height 17
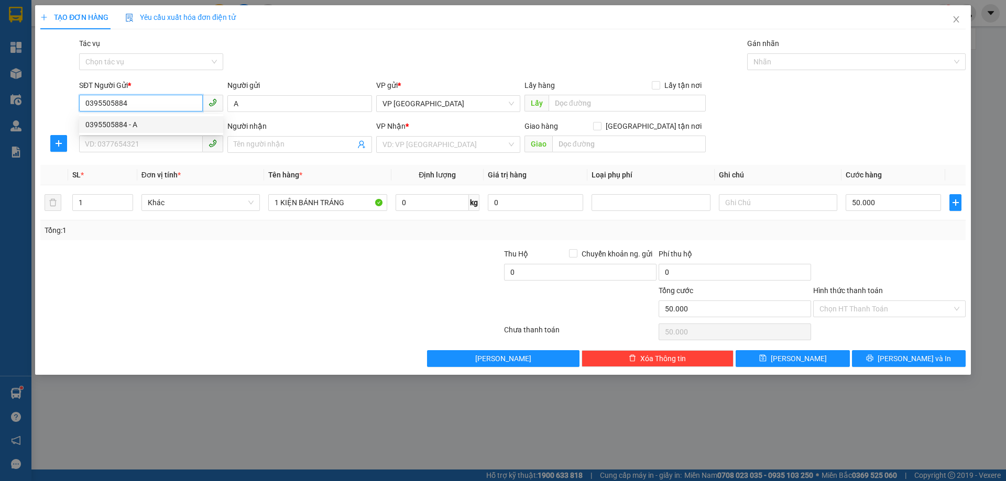
click at [136, 123] on div "0395505884 - A" at bounding box center [150, 125] width 131 height 12
type input "0964037361"
type input "lj"
type input "99 NGUYỄN DU - X AN"
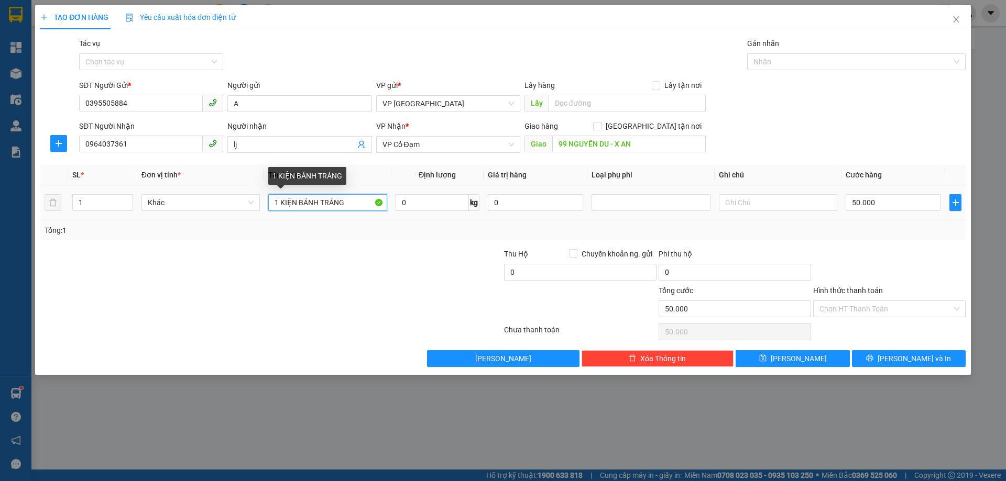
drag, startPoint x: 342, startPoint y: 199, endPoint x: 300, endPoint y: 200, distance: 42.4
click at [300, 200] on input "1 KIỆN BÁNH TRÁNG" at bounding box center [327, 202] width 118 height 17
type input "1 KIỆN QA"
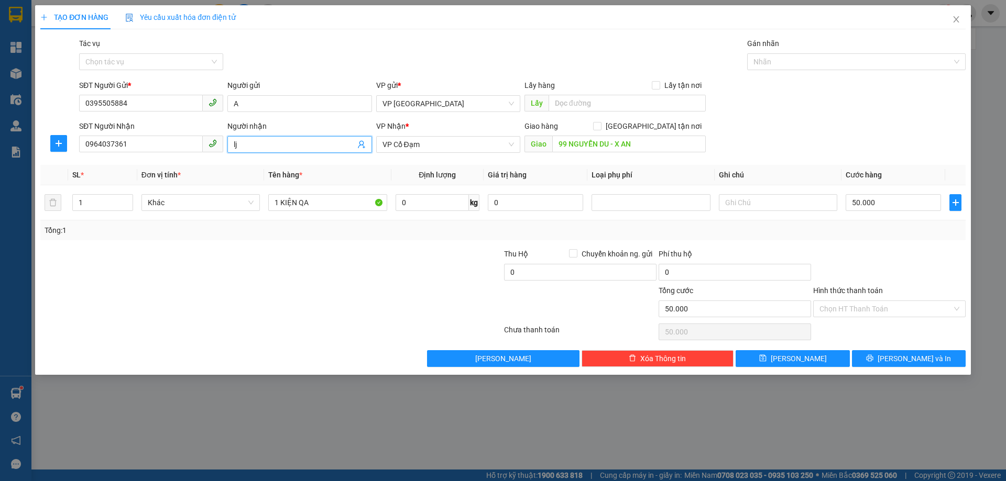
click at [237, 144] on input "lj" at bounding box center [294, 145] width 121 height 12
drag, startPoint x: 376, startPoint y: 266, endPoint x: 376, endPoint y: 260, distance: 6.3
click at [376, 265] on div at bounding box center [425, 266] width 155 height 37
click at [633, 142] on input "99 NGUYỄN DU - X AN" at bounding box center [628, 144] width 153 height 17
click at [633, 143] on input "99 NGUYỄN DU - X AN" at bounding box center [628, 144] width 153 height 17
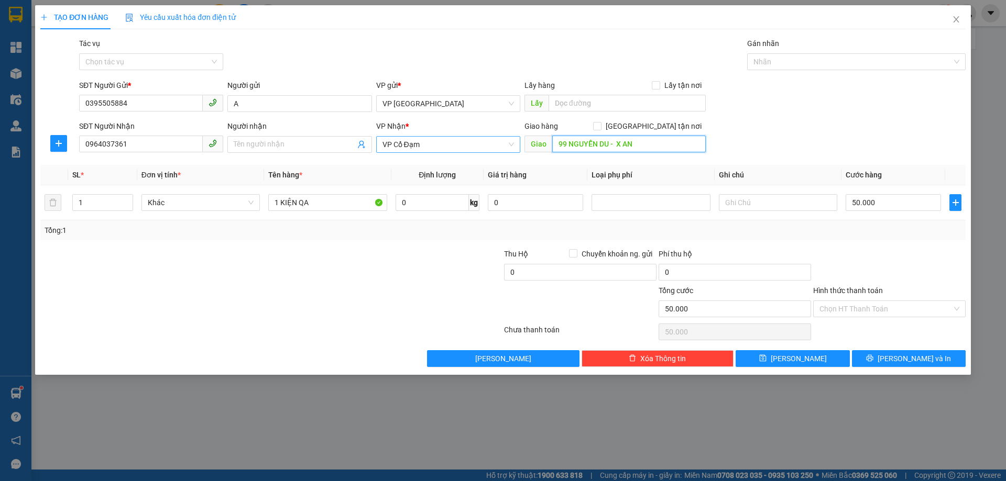
drag, startPoint x: 639, startPoint y: 146, endPoint x: 517, endPoint y: 138, distance: 121.8
click at [521, 142] on div "SĐT Người Nhận 0964037361 Người nhận Tên người nhận VP Nhận * VP Cổ Đạm Giao hà…" at bounding box center [522, 138] width 890 height 37
type input "TIÊN ĐIỀN"
click at [908, 356] on span "Lưu và In" at bounding box center [913, 359] width 73 height 12
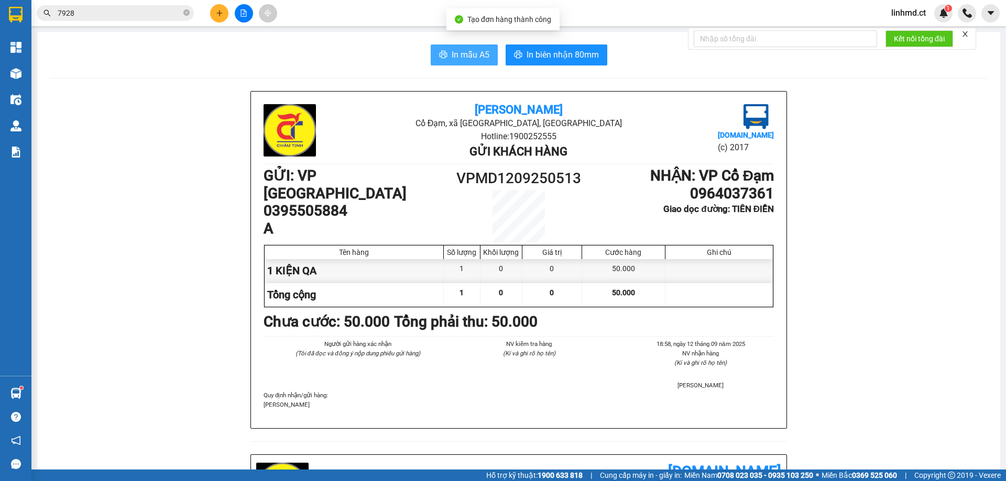
drag, startPoint x: 454, startPoint y: 46, endPoint x: 461, endPoint y: 50, distance: 8.4
click at [454, 46] on button "In mẫu A5" at bounding box center [464, 55] width 67 height 21
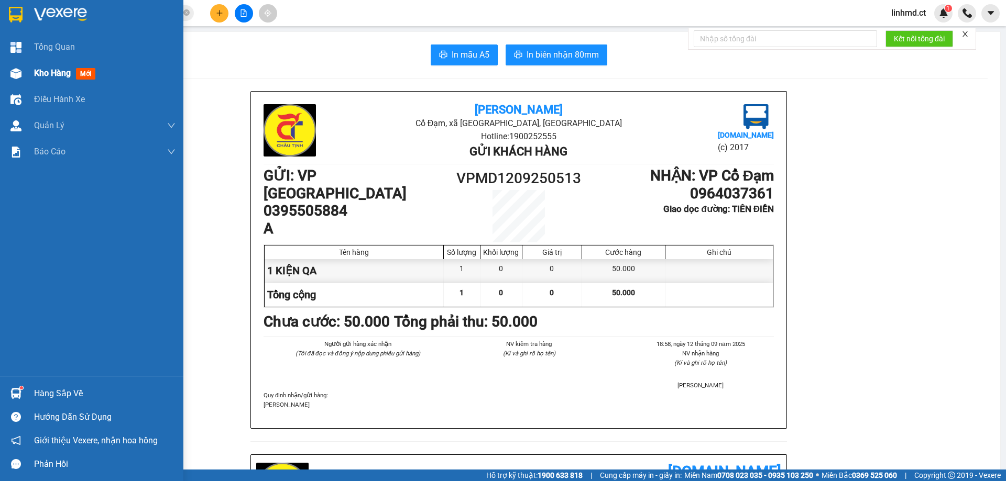
click at [24, 78] on div at bounding box center [16, 73] width 18 height 18
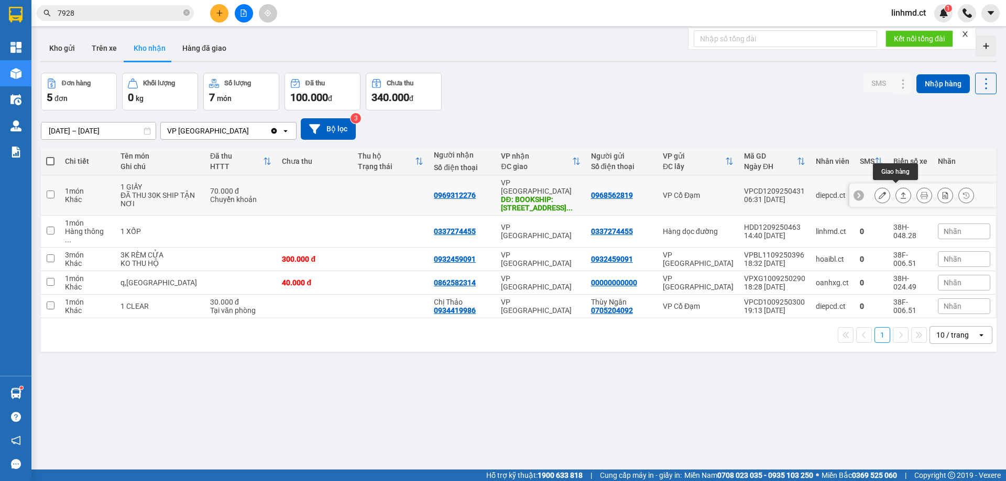
click at [899, 192] on icon at bounding box center [902, 195] width 7 height 7
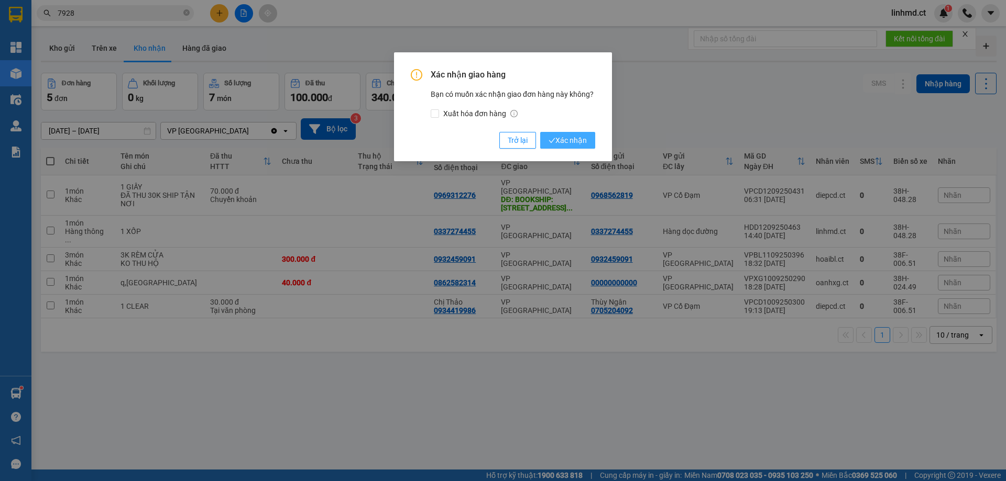
click at [578, 141] on span "Xác nhận" at bounding box center [567, 141] width 38 height 12
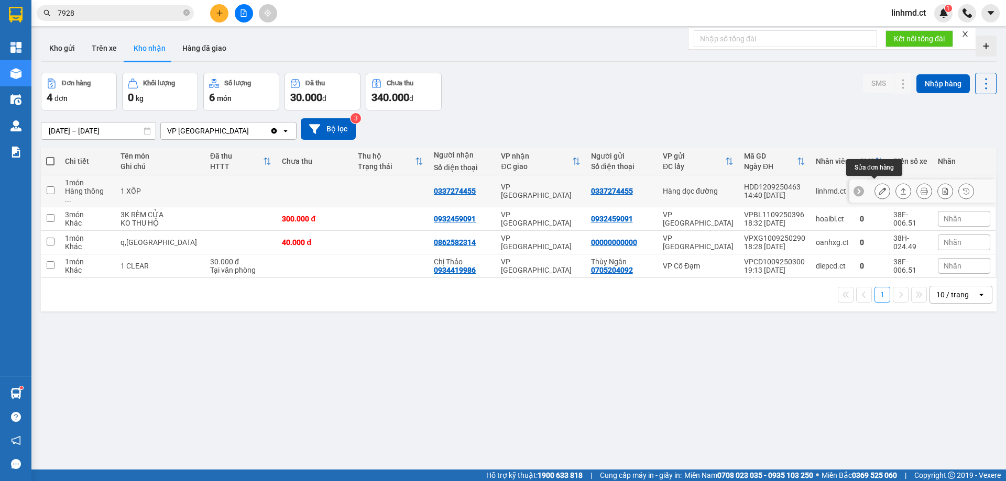
click at [881, 186] on button at bounding box center [882, 191] width 15 height 18
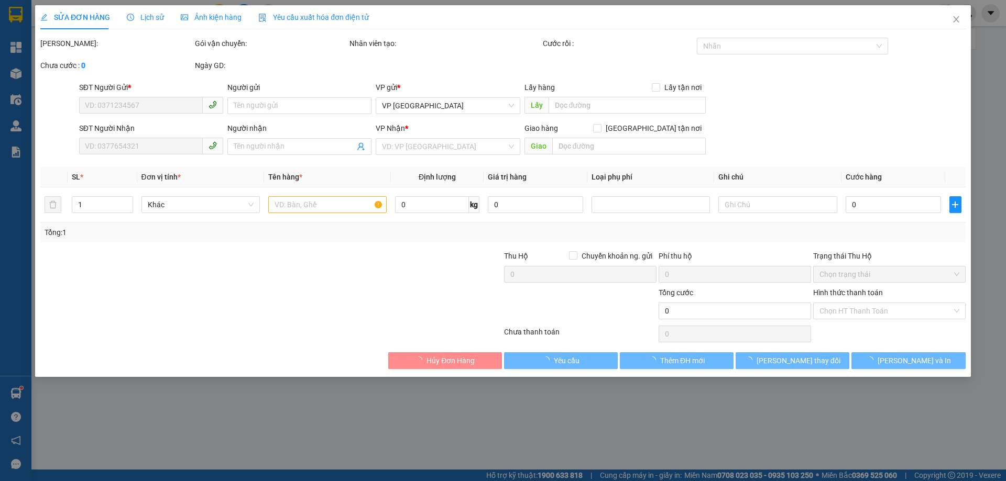
type input "0337274455"
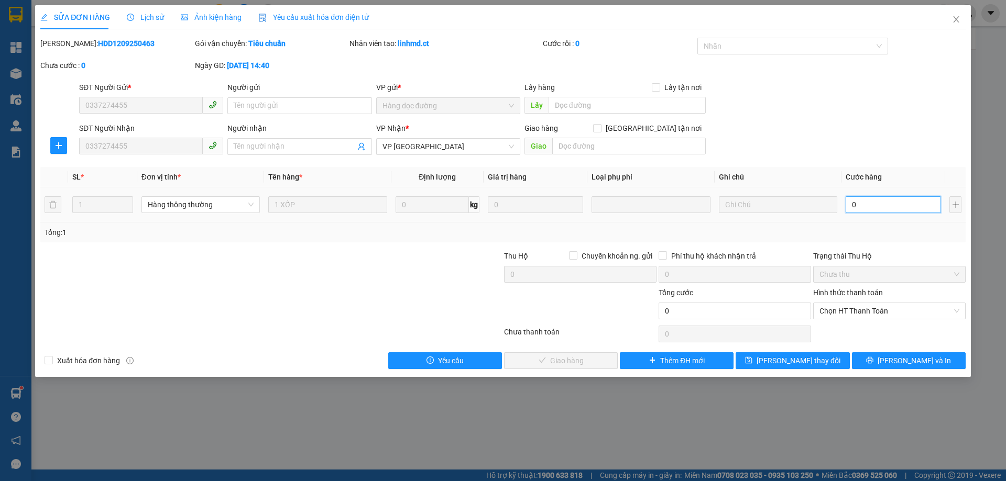
click at [875, 206] on input "0" at bounding box center [892, 204] width 95 height 17
type input "5"
type input "50"
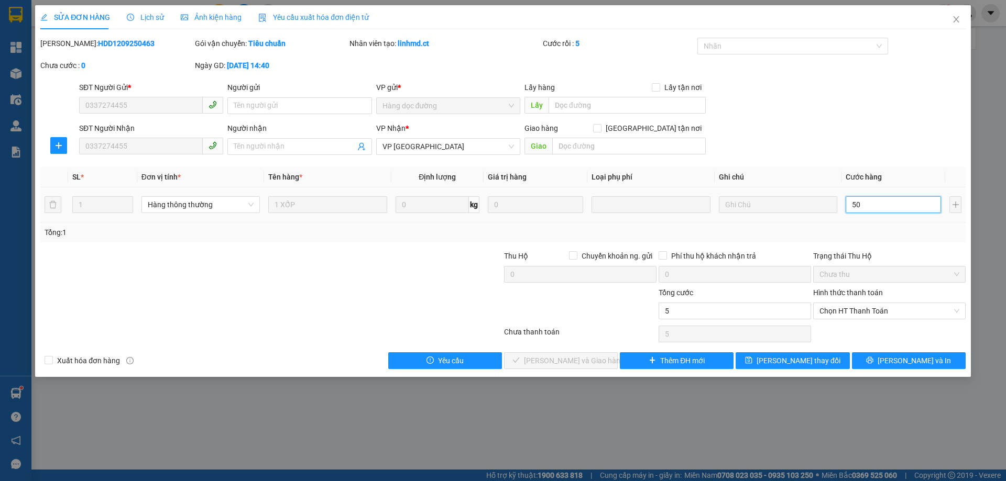
type input "50"
type input "50.000"
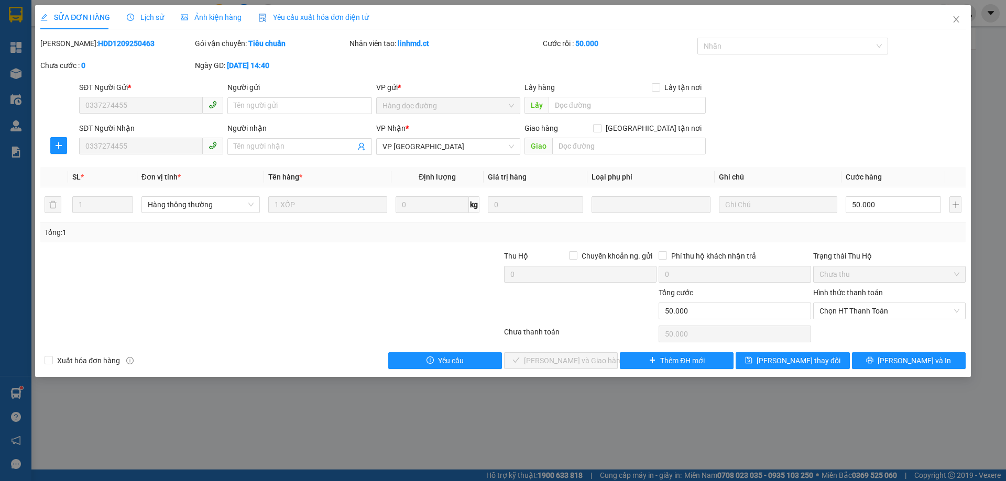
click at [878, 234] on div "Tổng: 1" at bounding box center [503, 233] width 917 height 12
click at [888, 306] on span "Chọn HT Thanh Toán" at bounding box center [889, 311] width 140 height 16
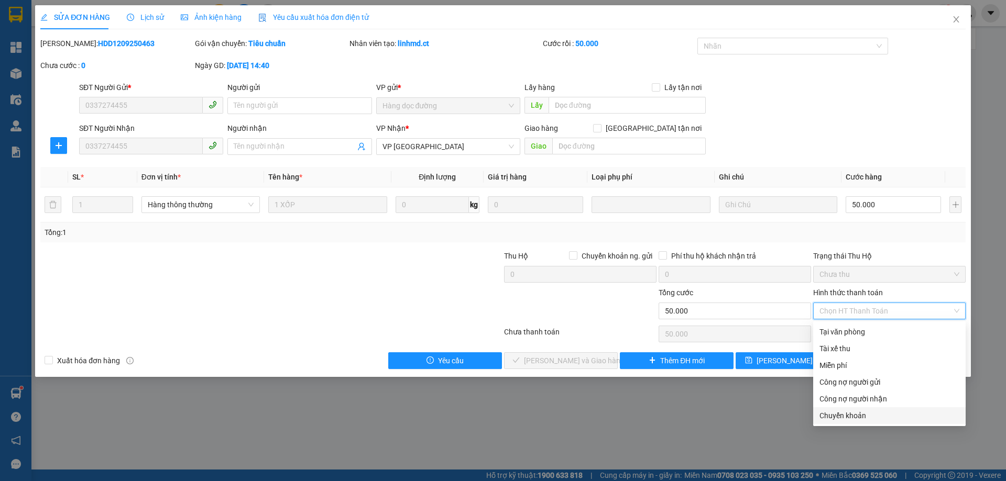
click at [868, 417] on div "Chuyển khoản" at bounding box center [889, 416] width 140 height 12
type input "0"
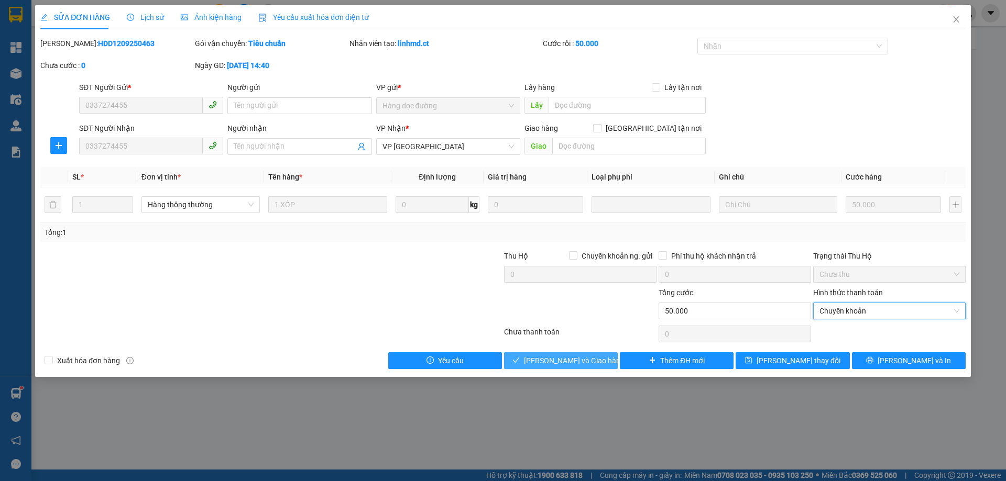
click at [592, 365] on span "Lưu và Giao hàng" at bounding box center [574, 361] width 101 height 12
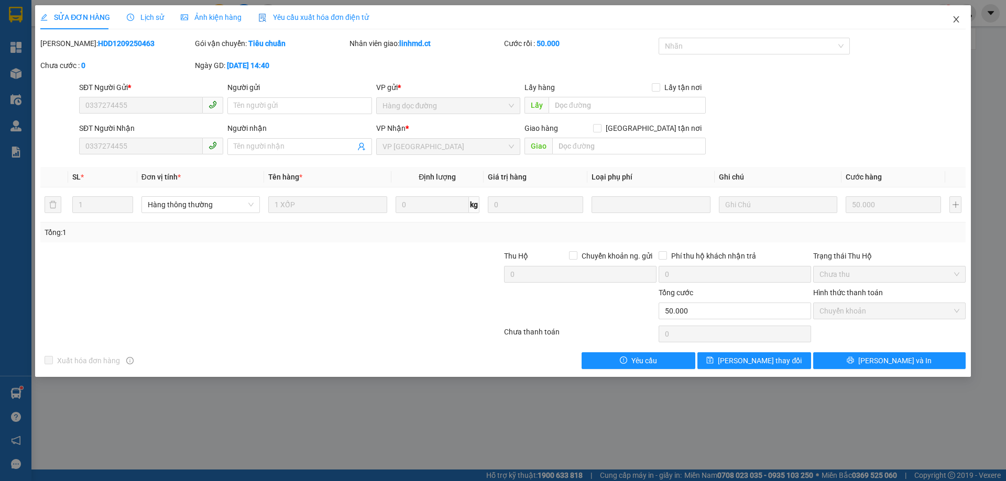
click at [950, 24] on span "Close" at bounding box center [955, 19] width 29 height 29
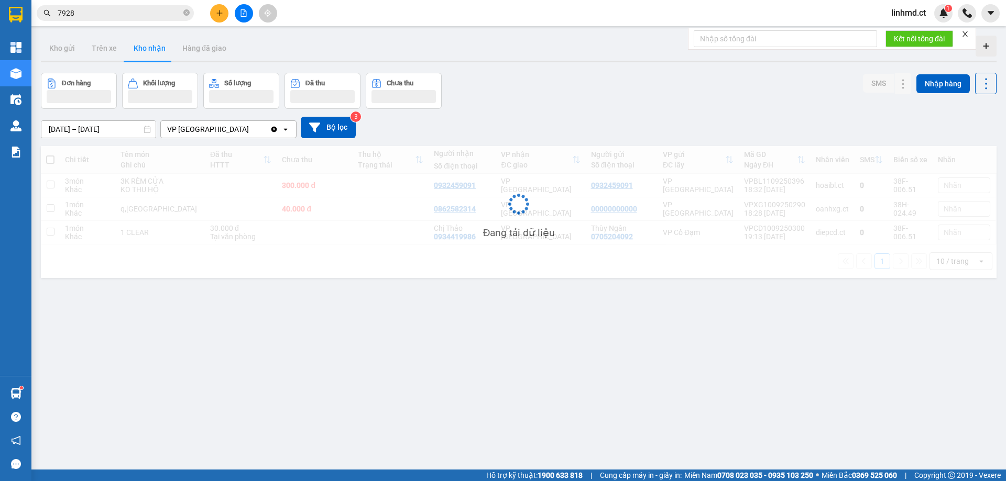
click at [951, 21] on div "linhmd.ct 1" at bounding box center [918, 13] width 70 height 18
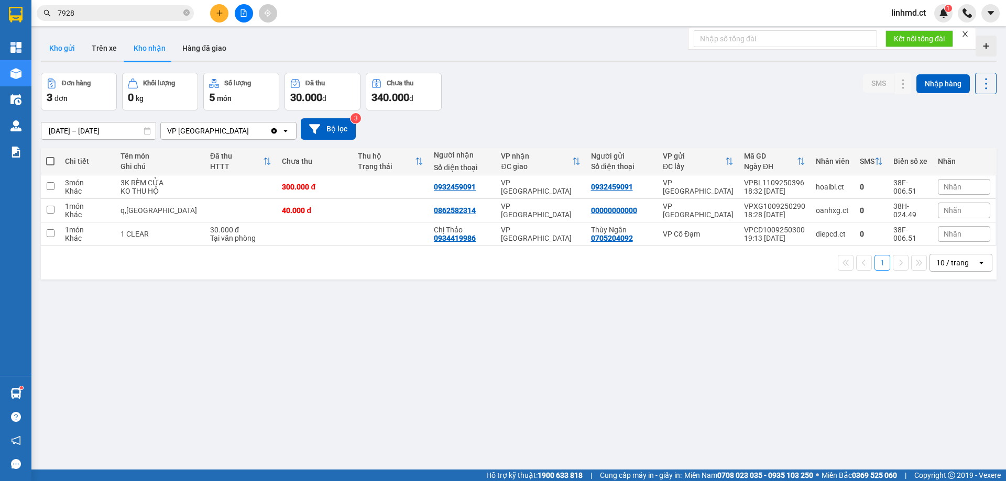
click at [59, 52] on button "Kho gửi" at bounding box center [62, 48] width 42 height 25
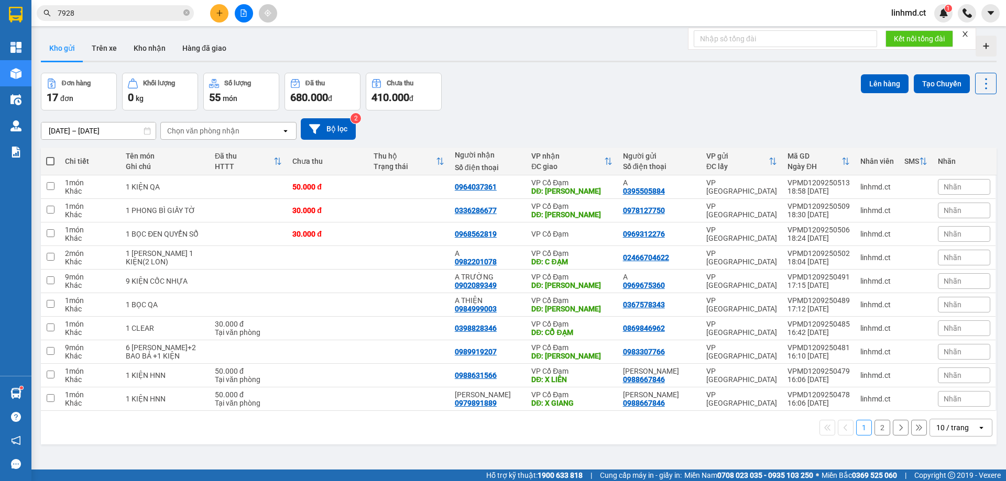
click at [875, 428] on button "2" at bounding box center [882, 428] width 16 height 16
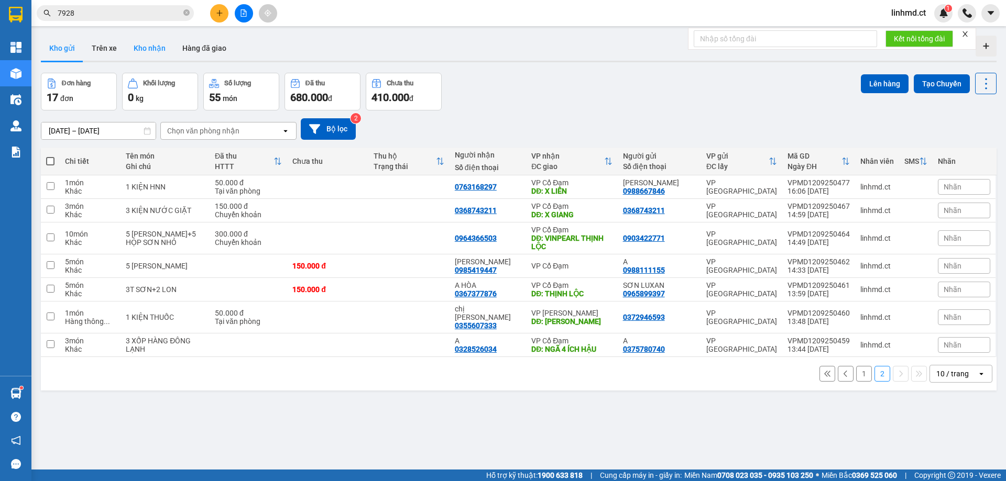
click at [157, 49] on button "Kho nhận" at bounding box center [149, 48] width 49 height 25
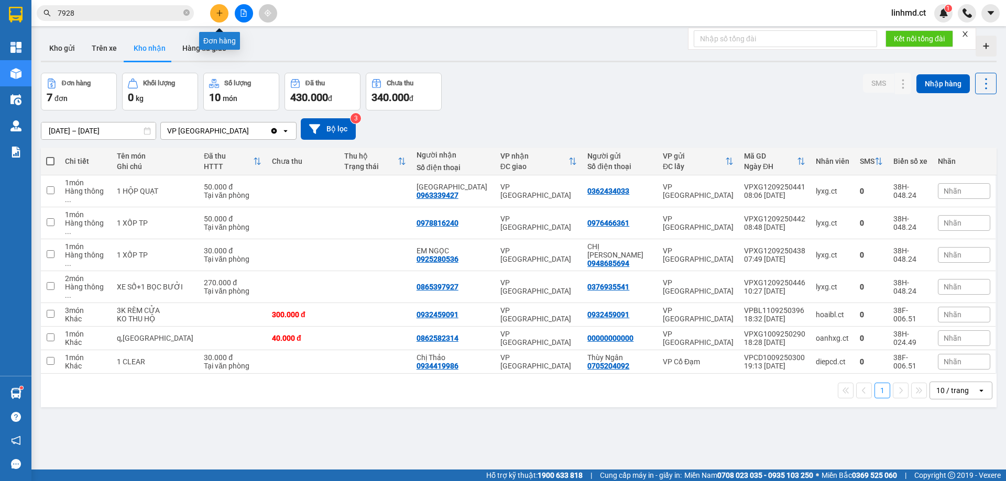
click at [216, 13] on icon "plus" at bounding box center [219, 12] width 7 height 7
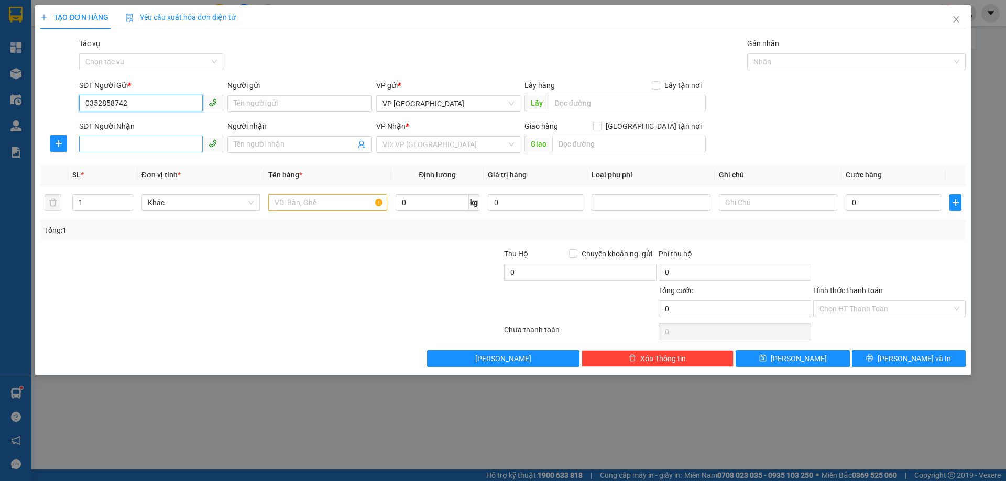
type input "0352858742"
click at [124, 142] on input "SĐT Người Nhận" at bounding box center [141, 144] width 124 height 17
type input "0332020722"
click at [135, 165] on div "0332020722" at bounding box center [150, 166] width 131 height 12
type input "THỊNH LỘC"
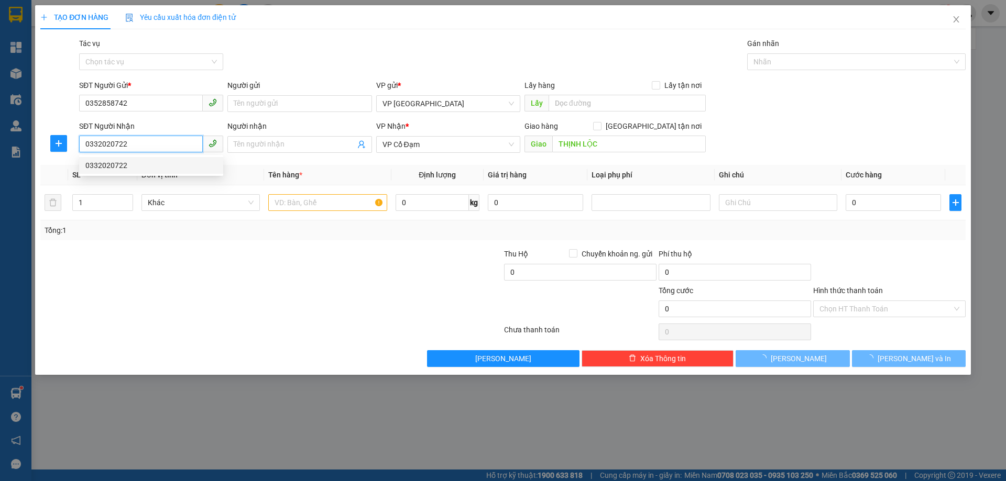
type input "50.000"
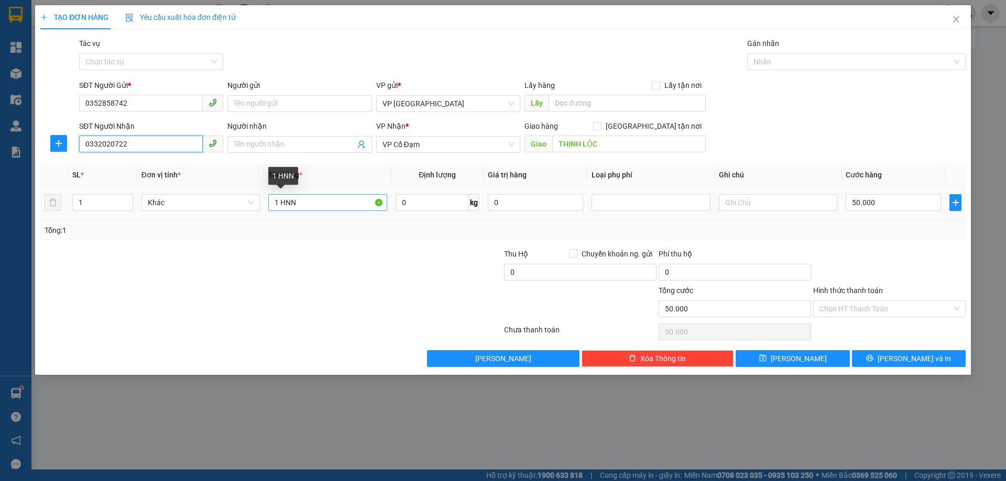
type input "0332020722"
drag, startPoint x: 313, startPoint y: 202, endPoint x: 279, endPoint y: 204, distance: 33.6
click at [279, 204] on input "1 HNN" at bounding box center [327, 202] width 118 height 17
type input "1K HOA QUẢ"
click at [854, 197] on input "50.000" at bounding box center [892, 202] width 95 height 17
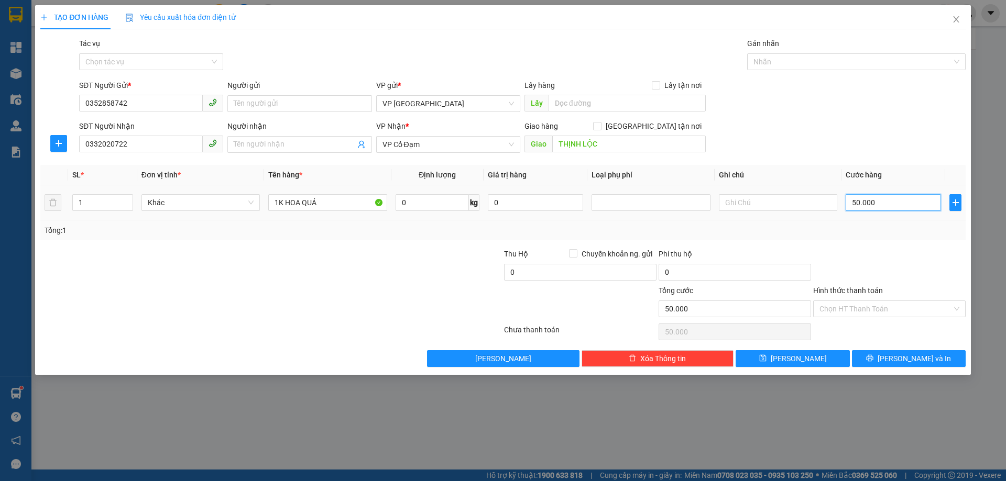
type input "4"
type input "40"
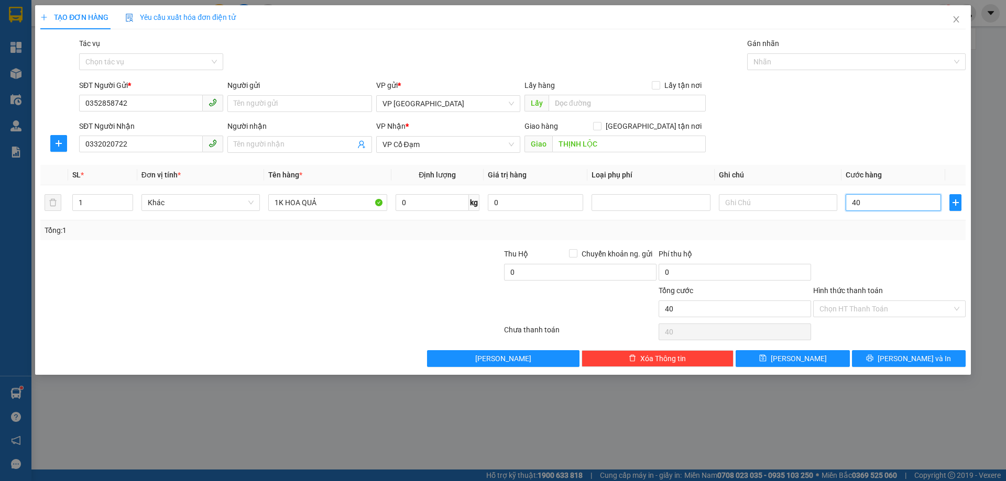
type input "40"
type input "40.000"
click at [862, 273] on div at bounding box center [889, 266] width 155 height 37
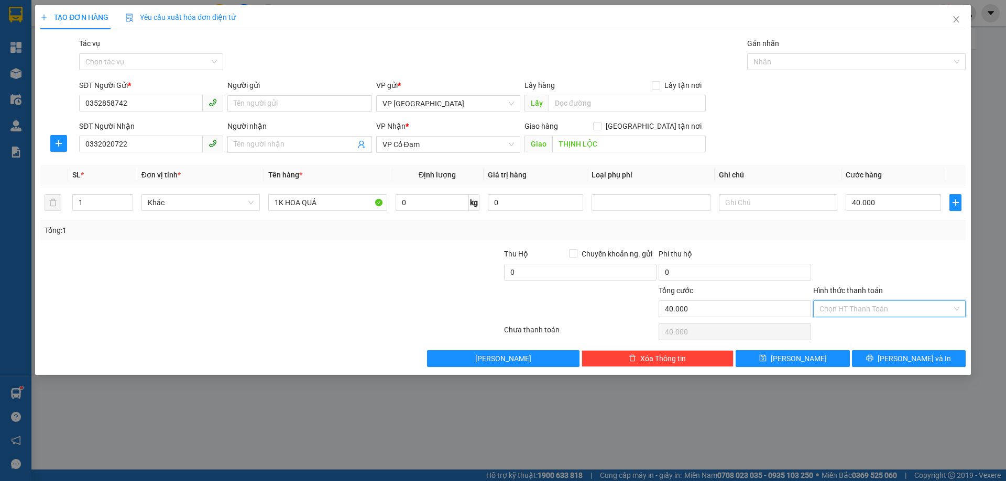
click at [878, 309] on input "Hình thức thanh toán" at bounding box center [885, 309] width 133 height 16
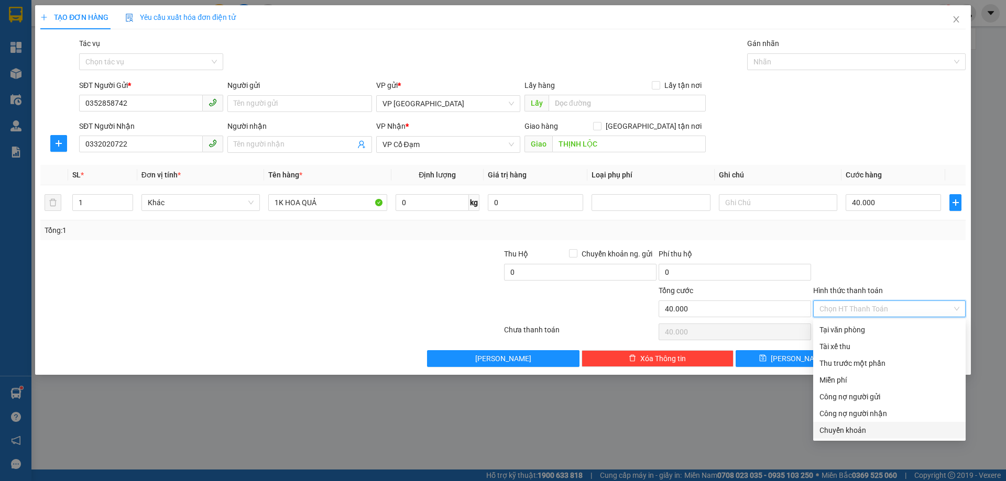
click at [892, 425] on div "Chuyển khoản" at bounding box center [889, 431] width 140 height 12
type input "0"
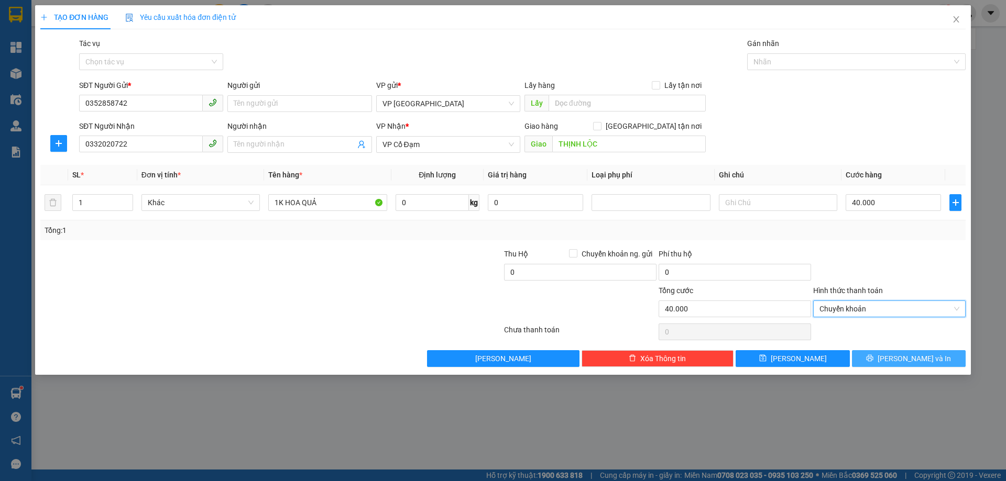
click at [940, 356] on button "Lưu và In" at bounding box center [909, 358] width 114 height 17
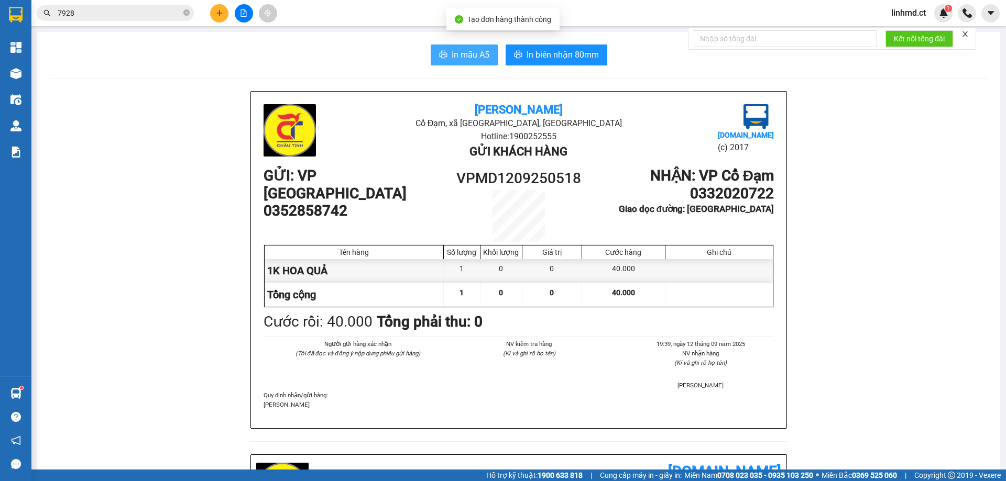
click at [482, 59] on span "In mẫu A5" at bounding box center [471, 54] width 38 height 13
click at [220, 16] on icon "plus" at bounding box center [219, 12] width 7 height 7
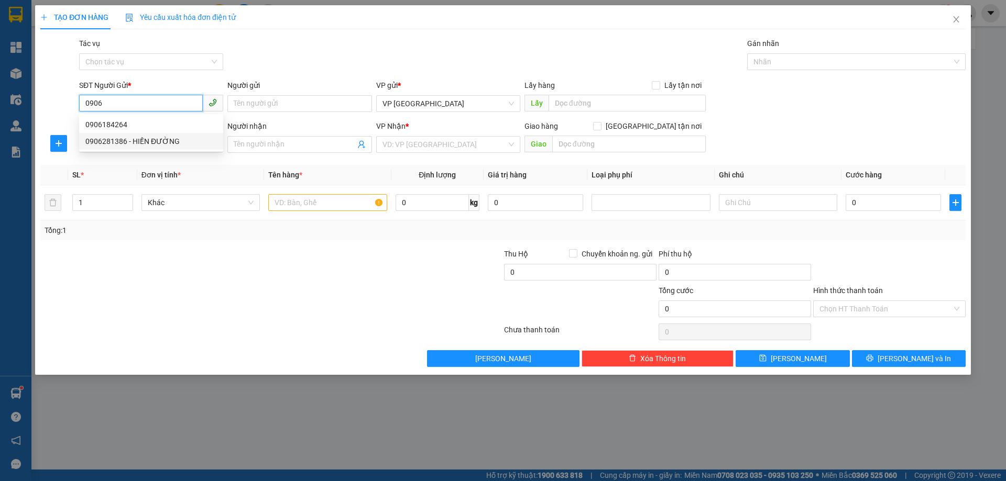
click at [149, 140] on div "0906281386 - HIỀN ĐƯỜNG" at bounding box center [150, 142] width 131 height 12
type input "0906281386"
type input "HIỀN ĐƯỜNG"
type input "0906281386"
type input "HIỀN ĐƯỜNG"
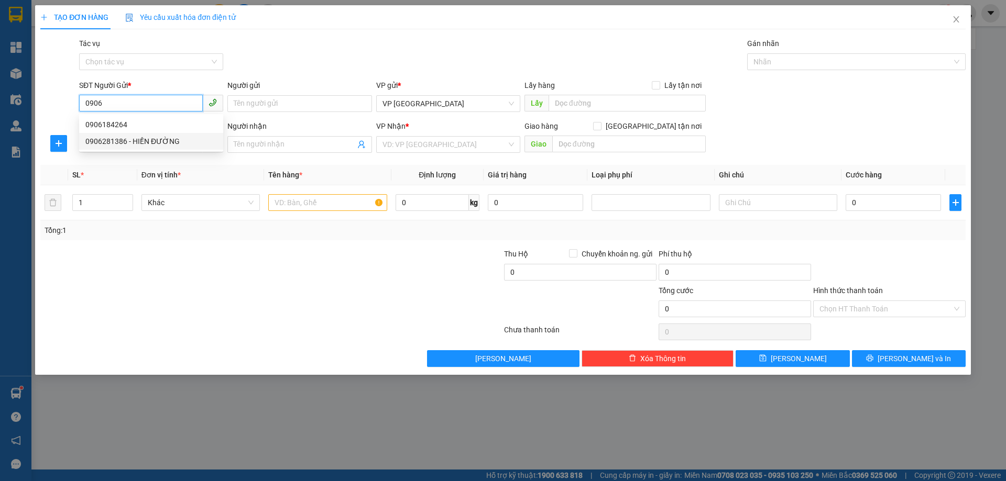
type input "X HOA"
type input "170.000"
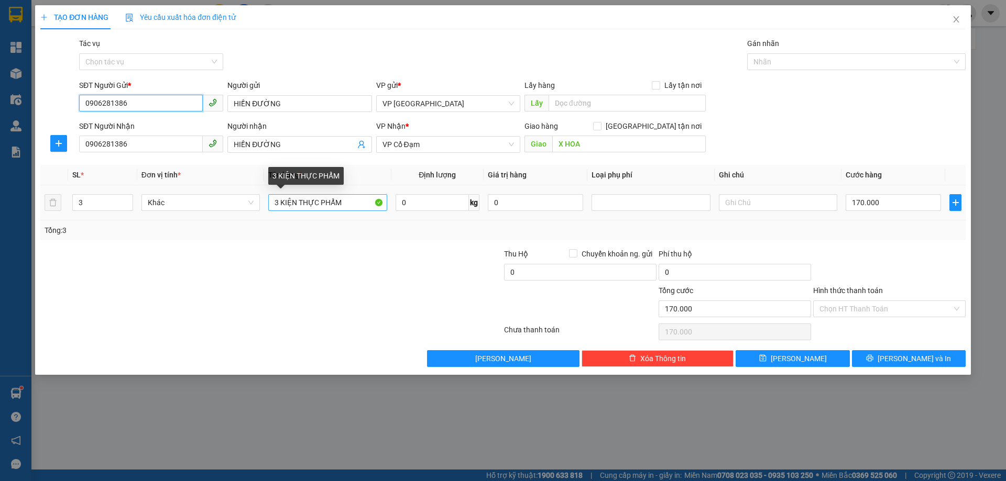
type input "0906281386"
drag, startPoint x: 279, startPoint y: 201, endPoint x: 263, endPoint y: 200, distance: 15.2
click at [264, 200] on td "3 KIỆN THỰC PHẨM" at bounding box center [327, 202] width 127 height 35
type input "2 KIỆN THỰC PHẨM"
drag, startPoint x: 85, startPoint y: 200, endPoint x: 35, endPoint y: 193, distance: 51.2
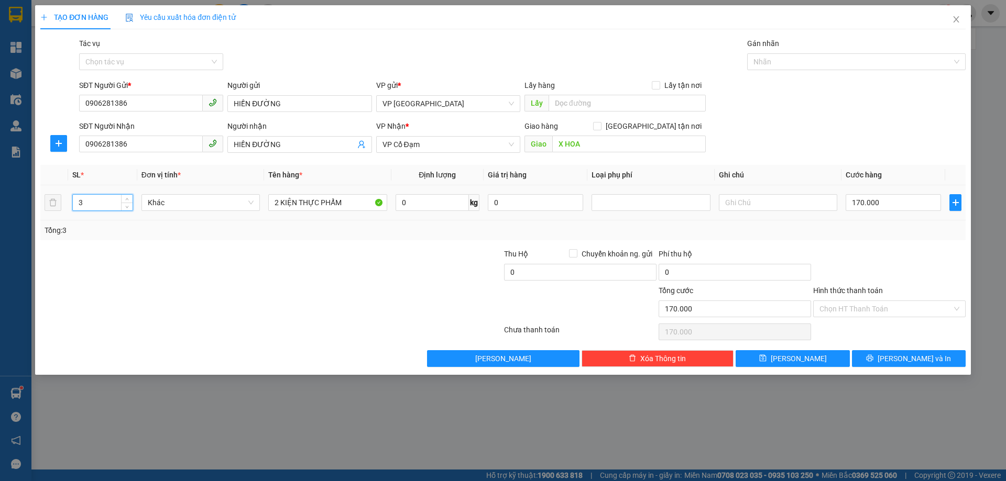
click at [41, 195] on tr "3 Khác 2 KIỆN THỰC PHẨM 0 kg 0 170.000" at bounding box center [502, 202] width 925 height 35
type input "2"
click at [913, 356] on span "Lưu và In" at bounding box center [913, 359] width 73 height 12
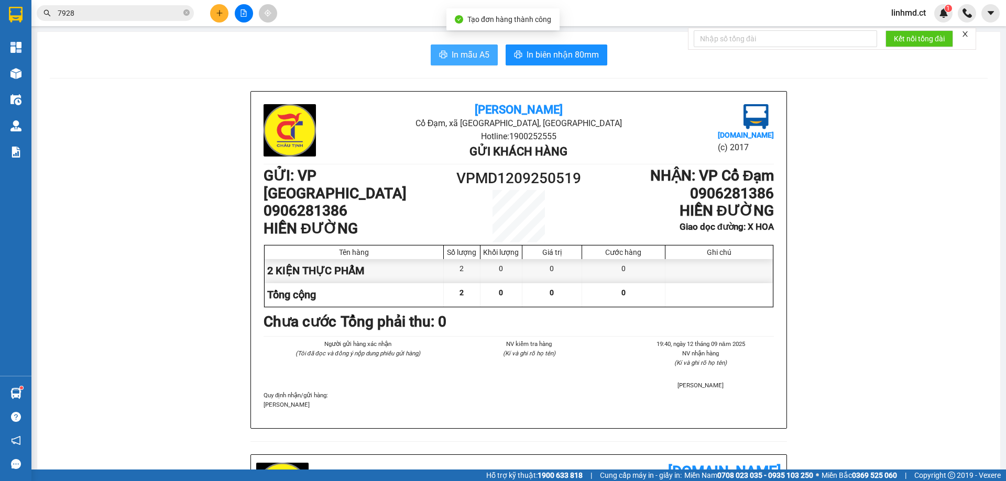
click at [461, 49] on span "In mẫu A5" at bounding box center [471, 54] width 38 height 13
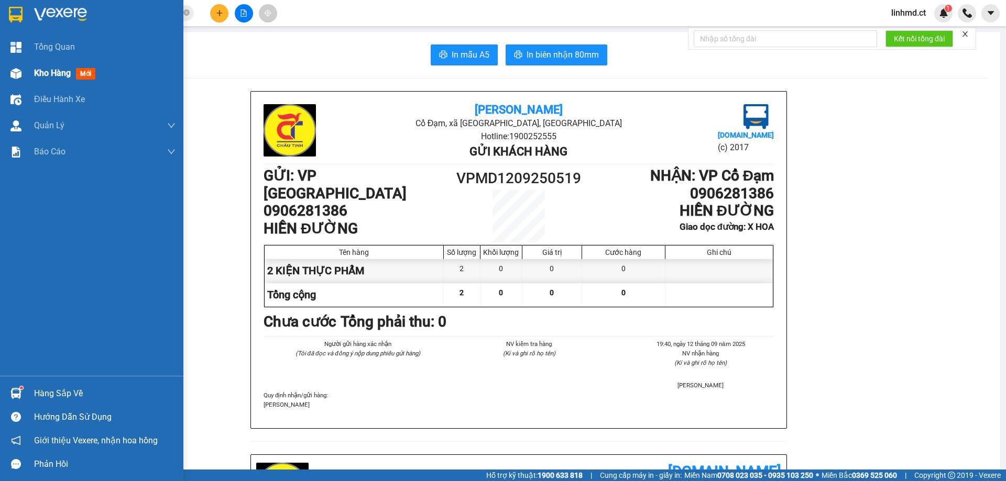
click at [8, 81] on div at bounding box center [16, 73] width 18 height 18
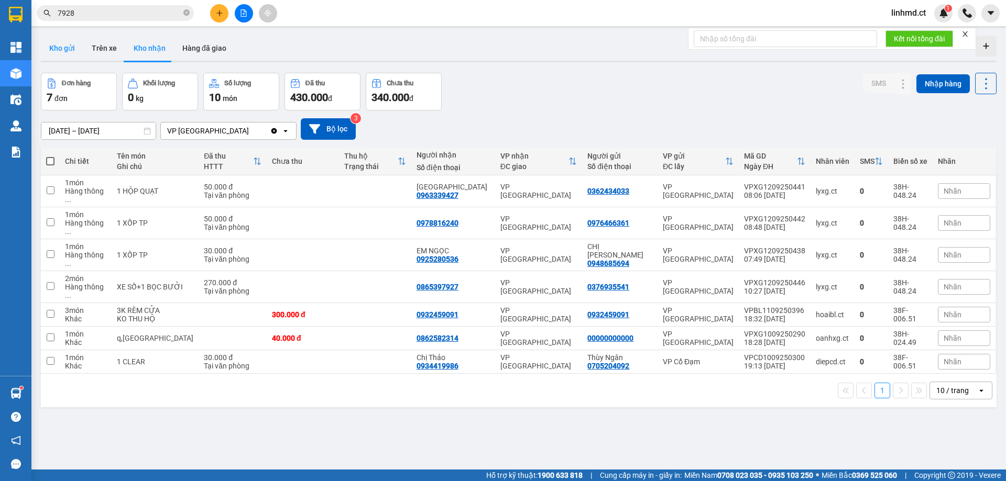
click at [57, 49] on button "Kho gửi" at bounding box center [62, 48] width 42 height 25
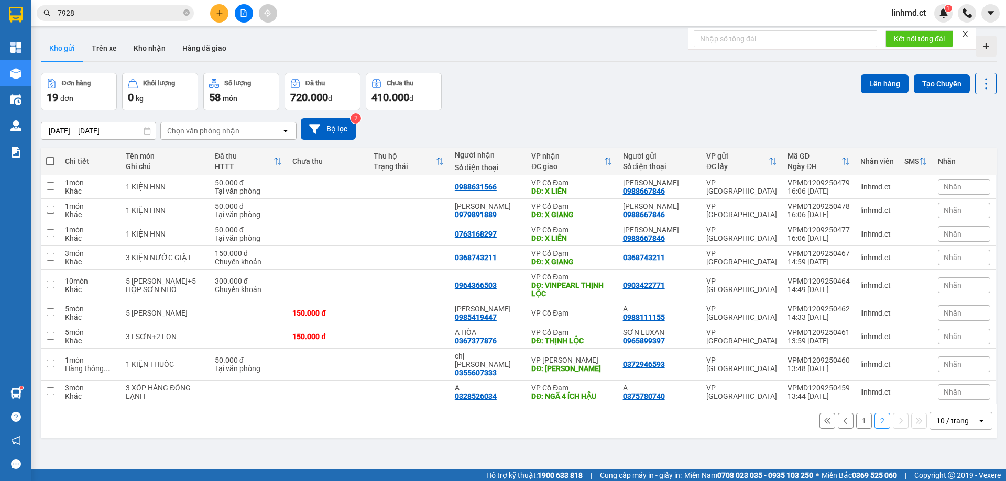
click at [856, 413] on button "1" at bounding box center [864, 421] width 16 height 16
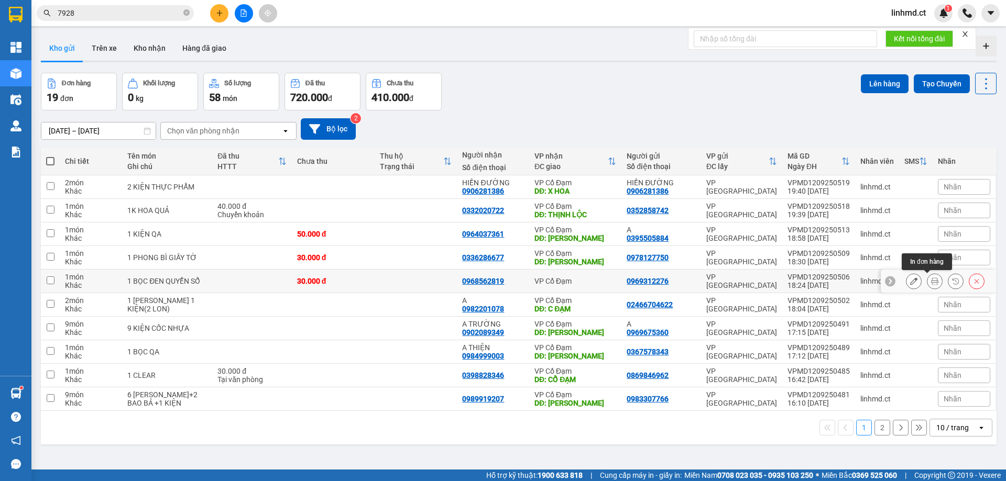
click at [931, 281] on icon at bounding box center [934, 281] width 7 height 7
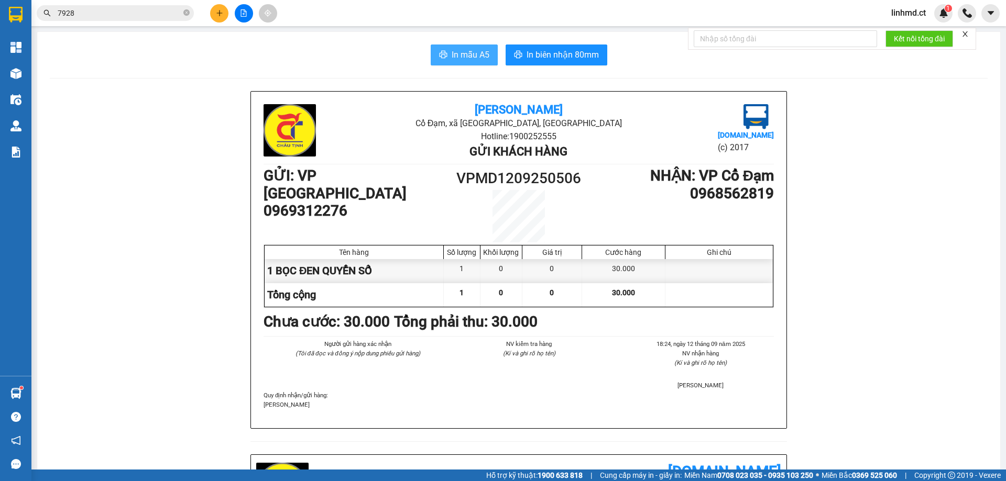
click at [452, 49] on span "In mẫu A5" at bounding box center [471, 54] width 38 height 13
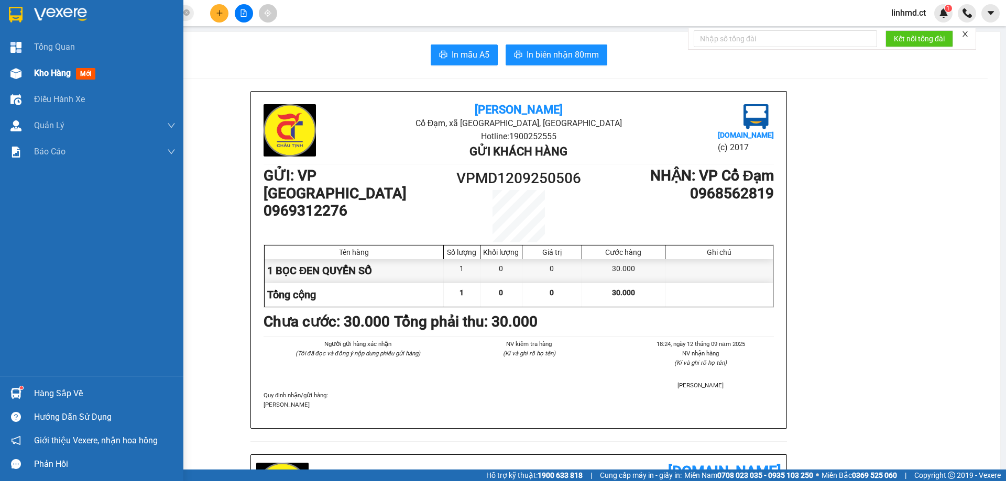
click at [23, 71] on div at bounding box center [16, 73] width 18 height 18
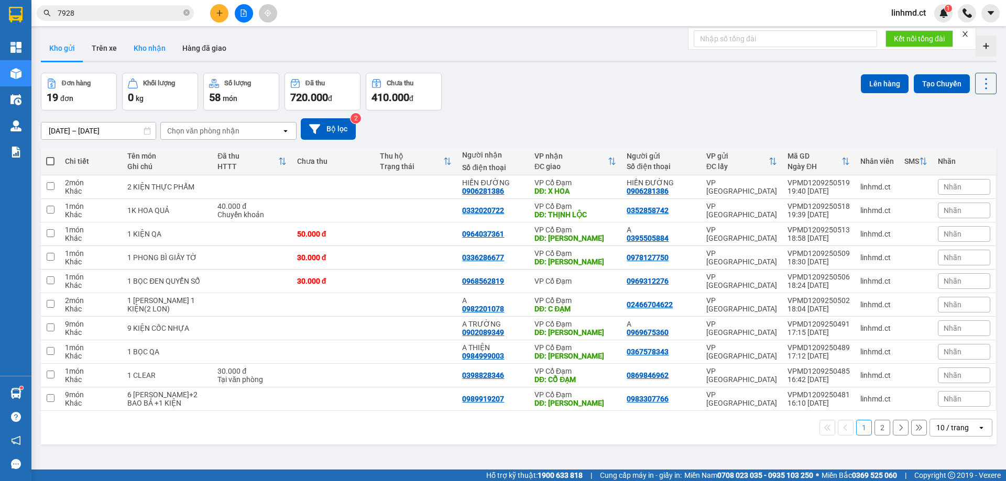
click at [161, 47] on button "Kho nhận" at bounding box center [149, 48] width 49 height 25
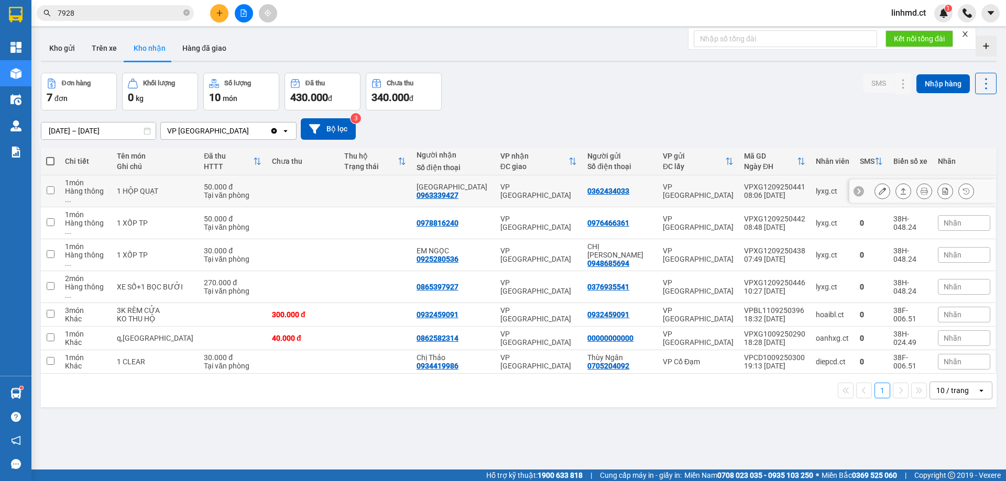
click at [379, 176] on td at bounding box center [375, 191] width 72 height 32
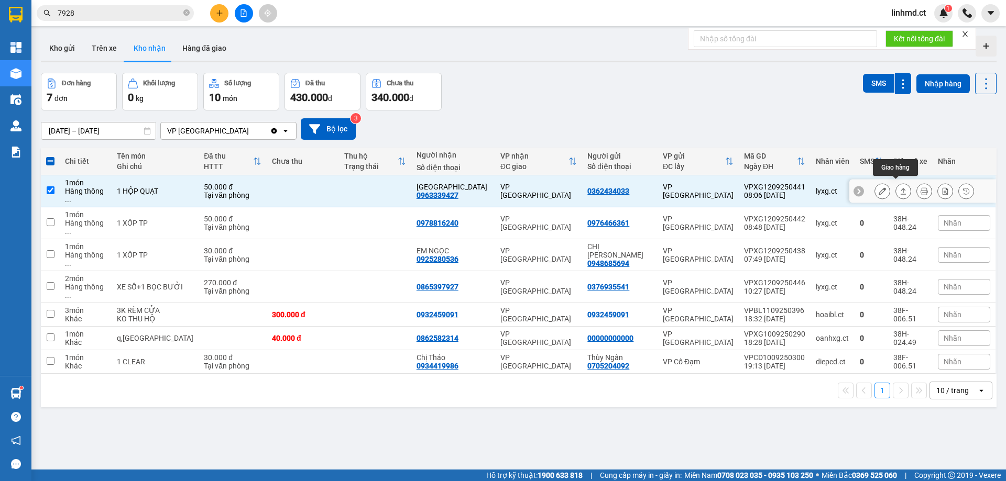
click at [899, 188] on icon at bounding box center [902, 191] width 7 height 7
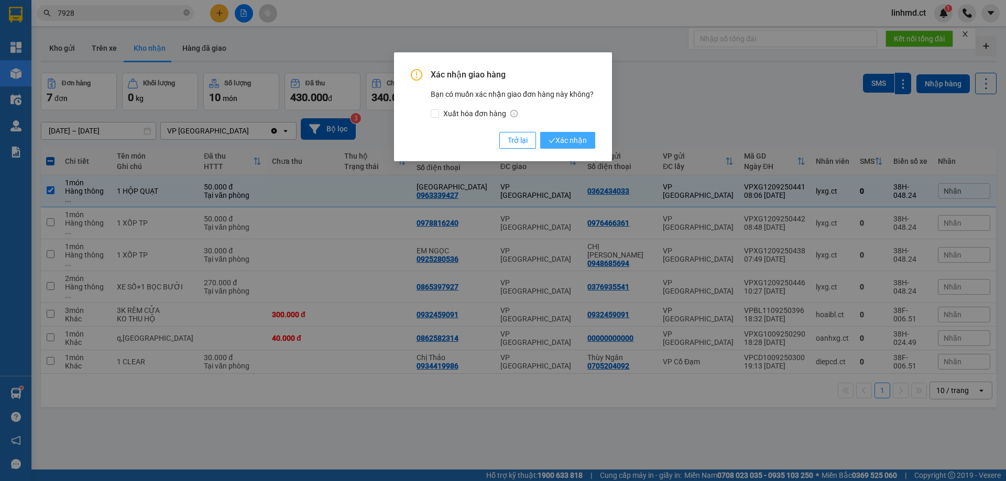
click at [581, 139] on span "Xác nhận" at bounding box center [567, 141] width 38 height 12
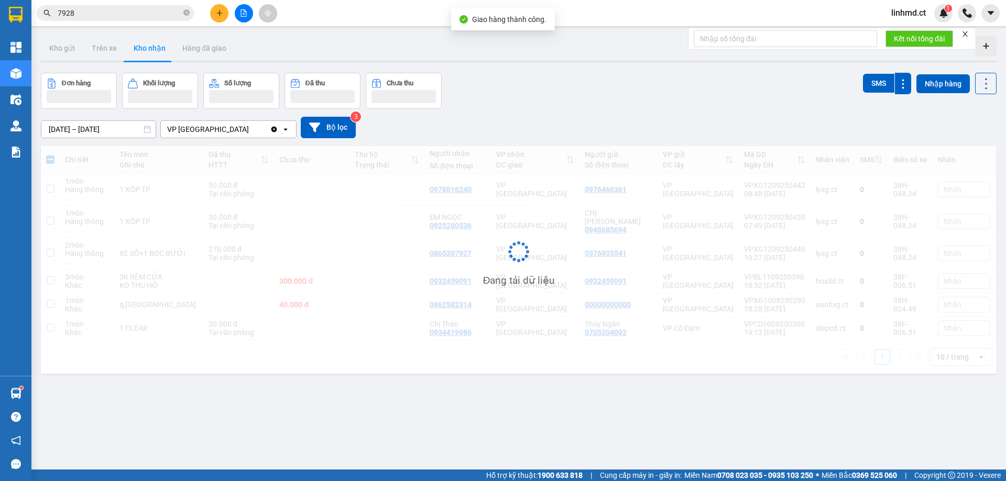
checkbox input "false"
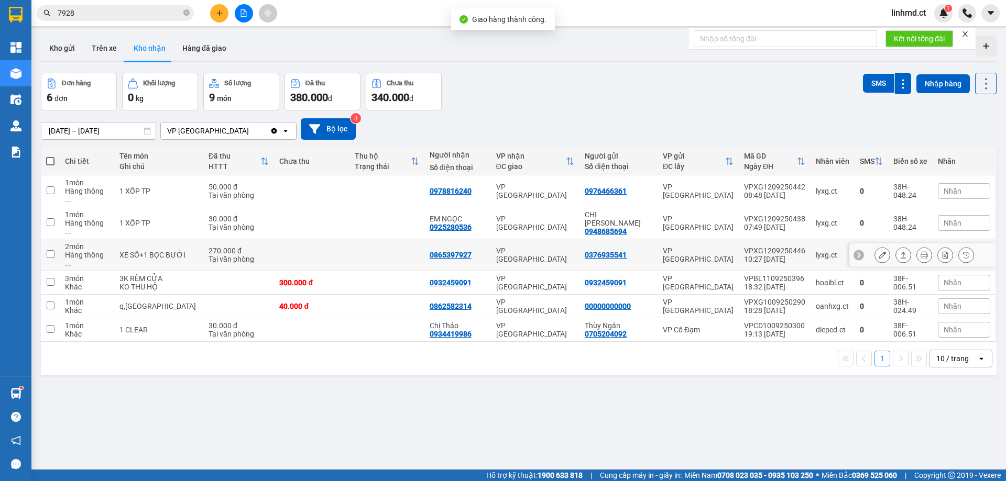
click at [899, 251] on icon at bounding box center [902, 254] width 7 height 7
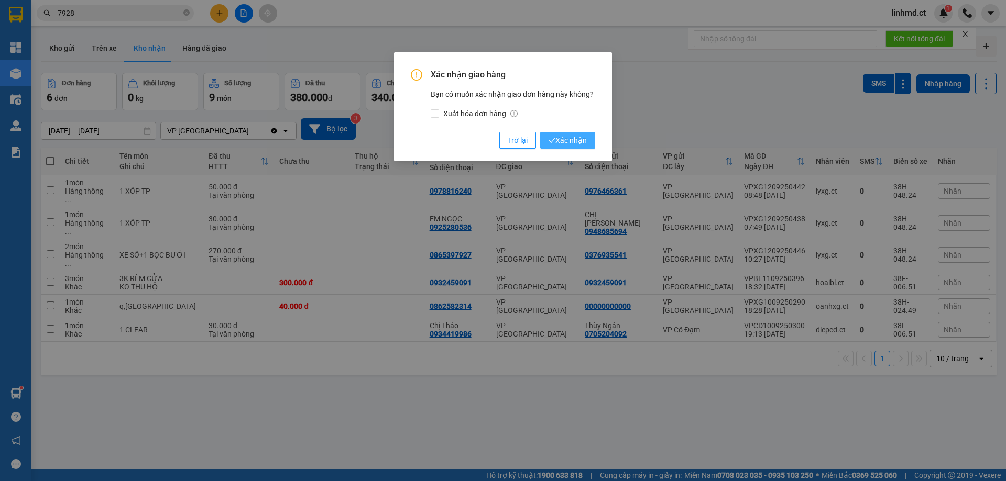
click at [565, 141] on span "Xác nhận" at bounding box center [567, 141] width 38 height 12
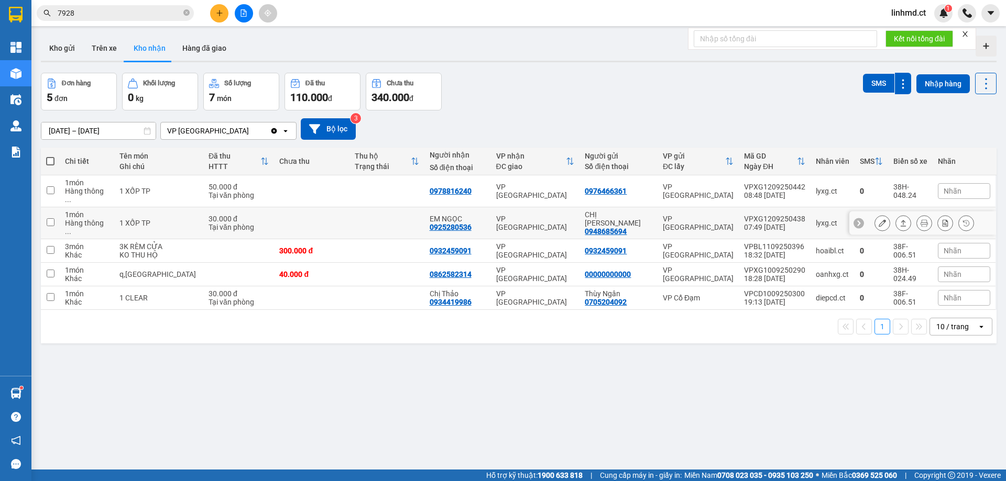
click at [903, 215] on div at bounding box center [924, 223] width 100 height 16
click at [899, 219] on icon at bounding box center [902, 222] width 7 height 7
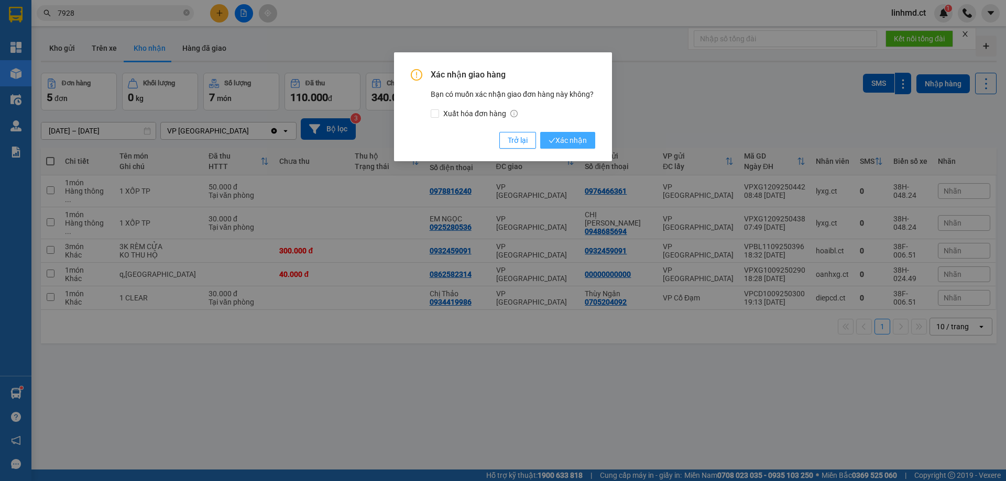
click at [559, 141] on span "Xác nhận" at bounding box center [567, 141] width 38 height 12
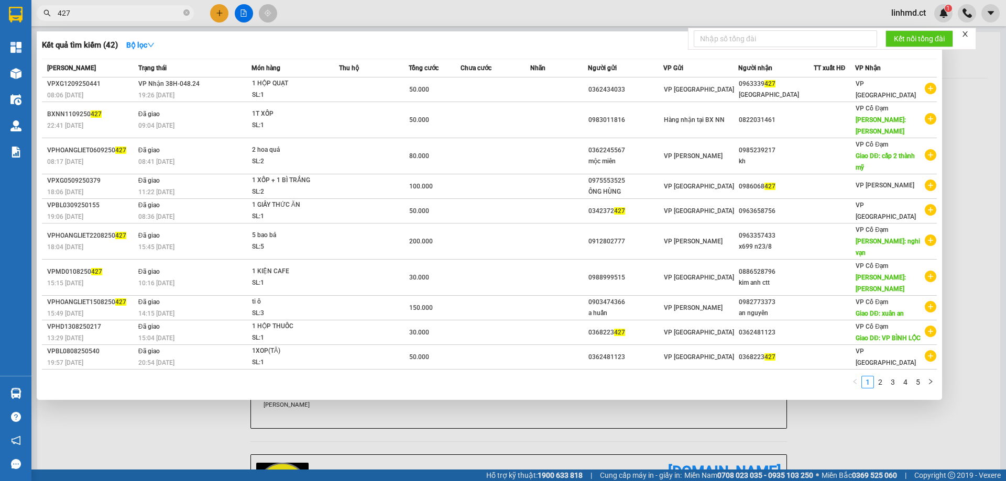
type input "427"
